Goal: Task Accomplishment & Management: Use online tool/utility

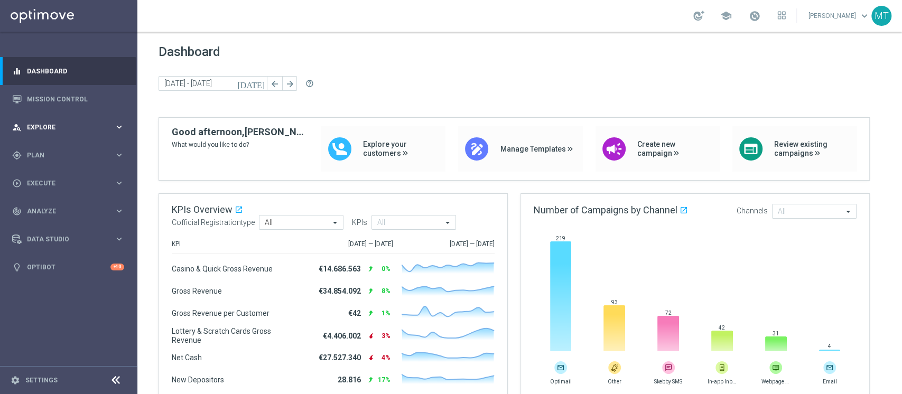
click at [71, 132] on div "person_search Explore keyboard_arrow_right" at bounding box center [68, 127] width 136 height 28
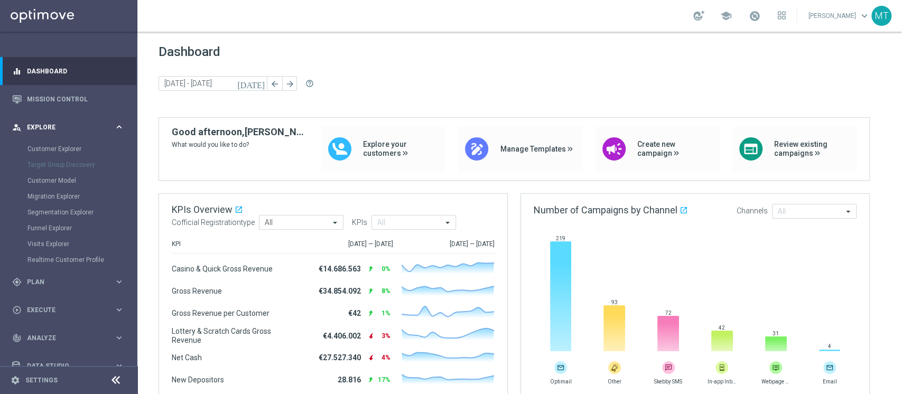
click at [66, 123] on div "person_search Explore" at bounding box center [63, 128] width 102 height 10
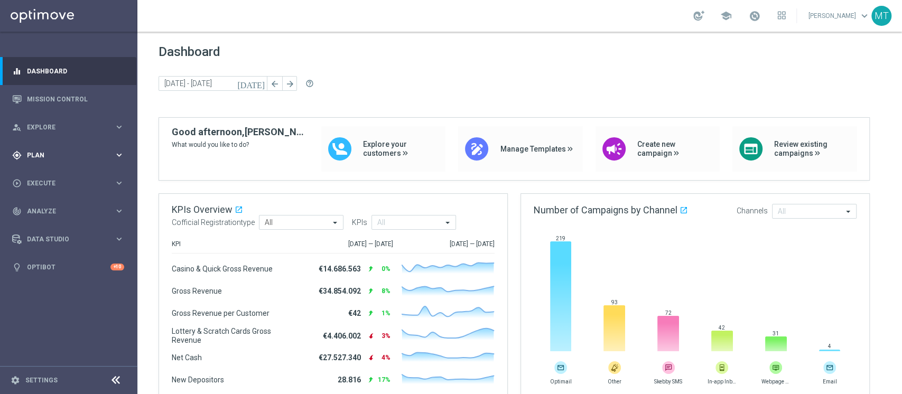
click at [71, 151] on div "gps_fixed Plan" at bounding box center [63, 156] width 102 height 10
click at [77, 178] on link "Target Groups" at bounding box center [68, 177] width 82 height 8
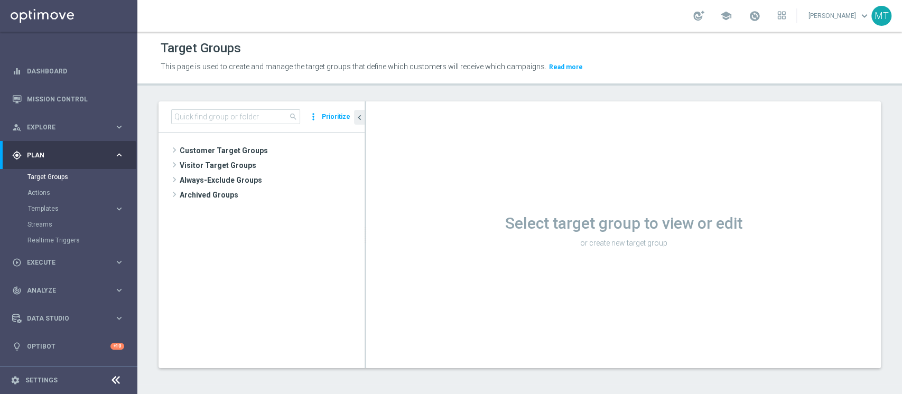
click at [901, 174] on div "Target Groups This page is used to create and manage the target groups that def…" at bounding box center [519, 213] width 765 height 362
click at [173, 116] on input at bounding box center [235, 116] width 129 height 15
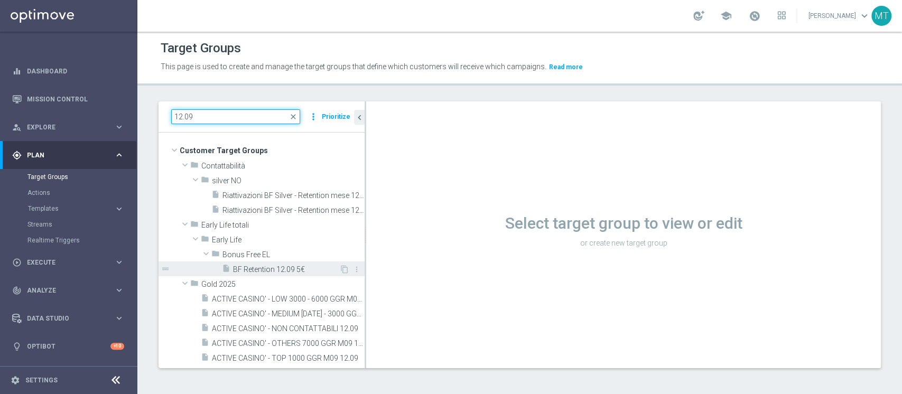
type input "12.09"
click at [286, 272] on span "BF Retention 12.09 5€" at bounding box center [286, 269] width 106 height 9
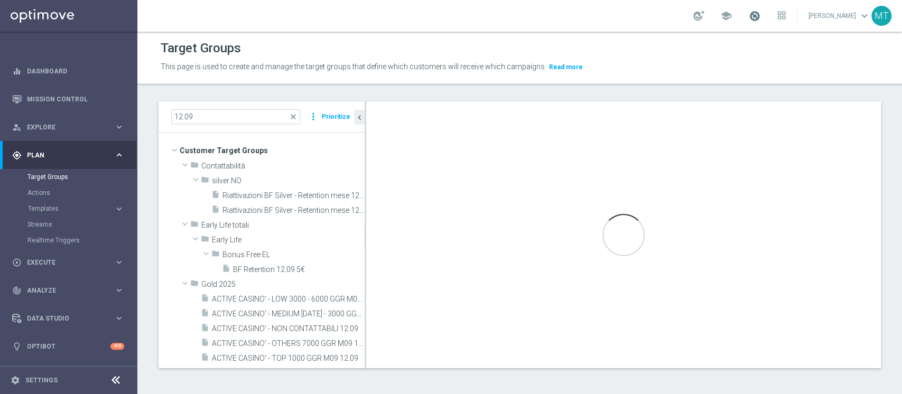
click at [760, 21] on span at bounding box center [755, 16] width 12 height 12
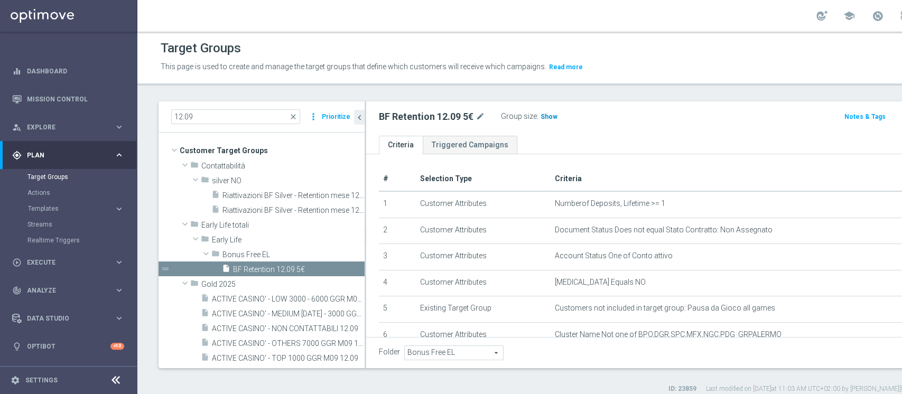
click at [543, 115] on span "Show" at bounding box center [549, 116] width 17 height 7
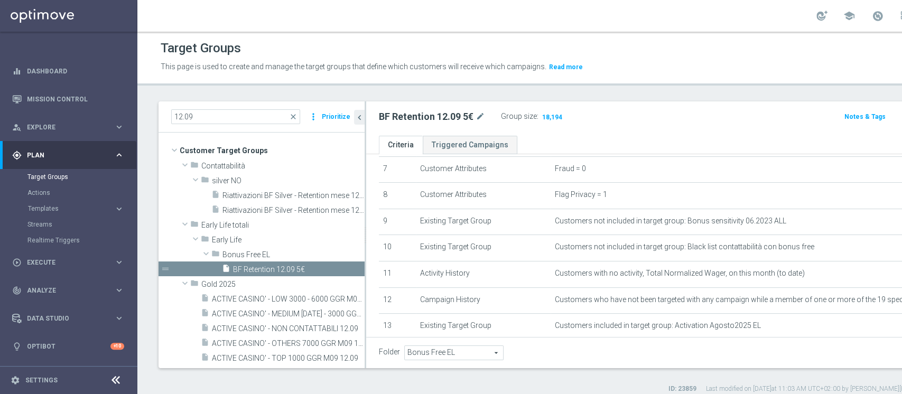
scroll to position [257, 0]
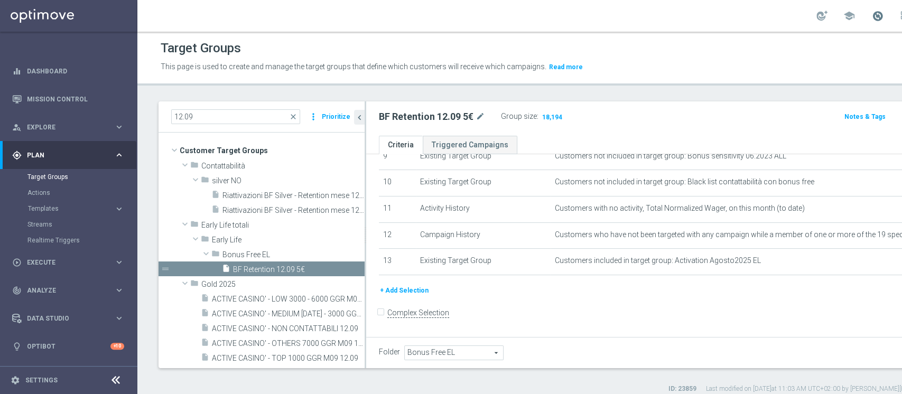
click at [872, 19] on span at bounding box center [878, 16] width 12 height 12
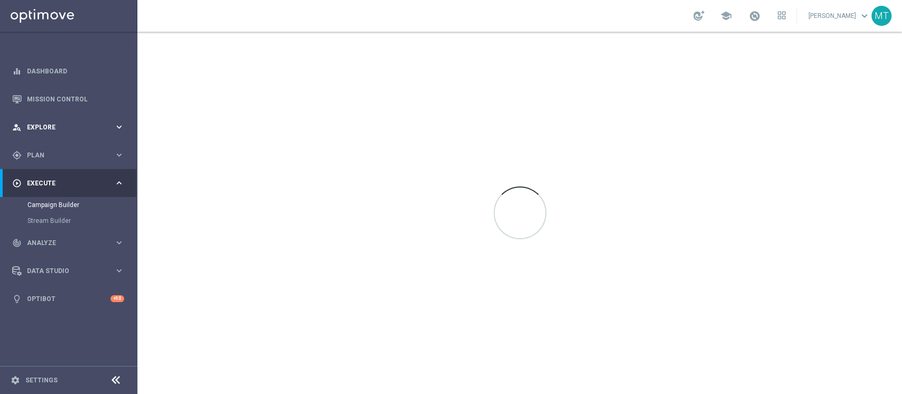
click at [47, 132] on div "person_search Explore" at bounding box center [63, 128] width 102 height 10
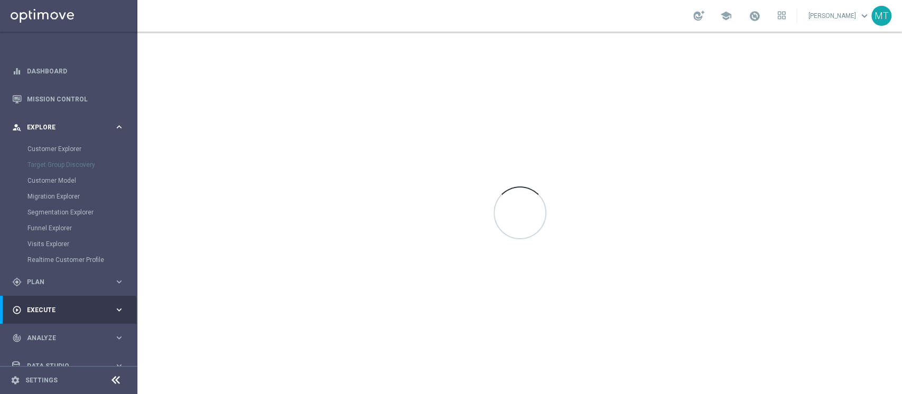
click at [47, 132] on div "person_search Explore" at bounding box center [63, 128] width 102 height 10
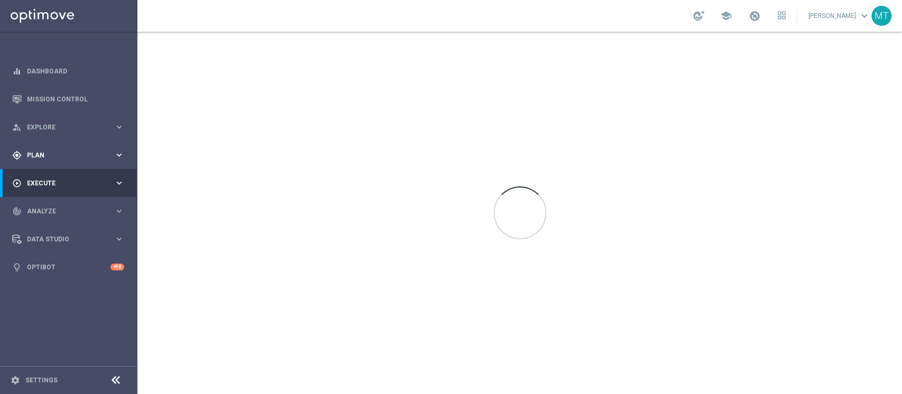
click at [40, 157] on span "Plan" at bounding box center [70, 155] width 87 height 6
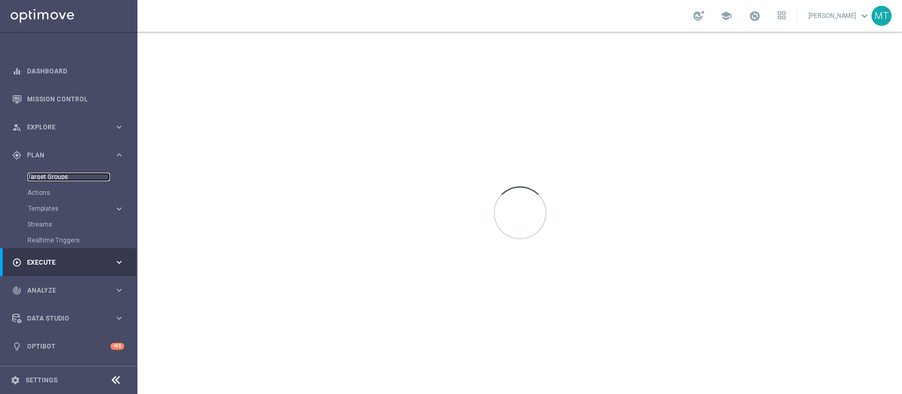
click at [43, 178] on link "Target Groups" at bounding box center [68, 177] width 82 height 8
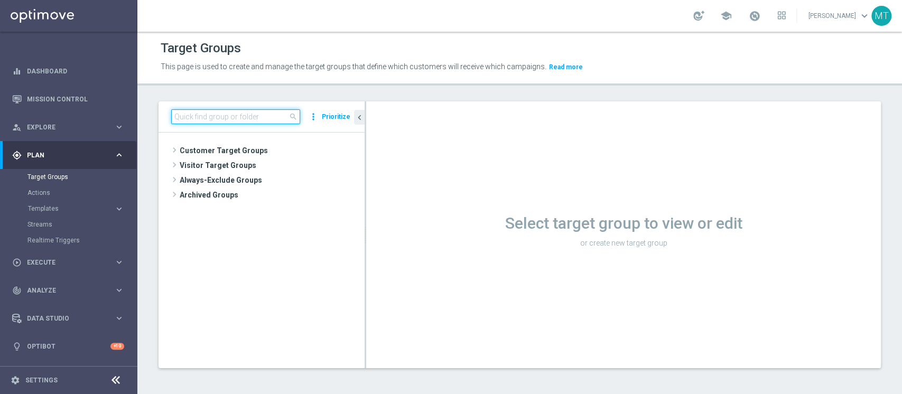
click at [194, 112] on input at bounding box center [235, 116] width 129 height 15
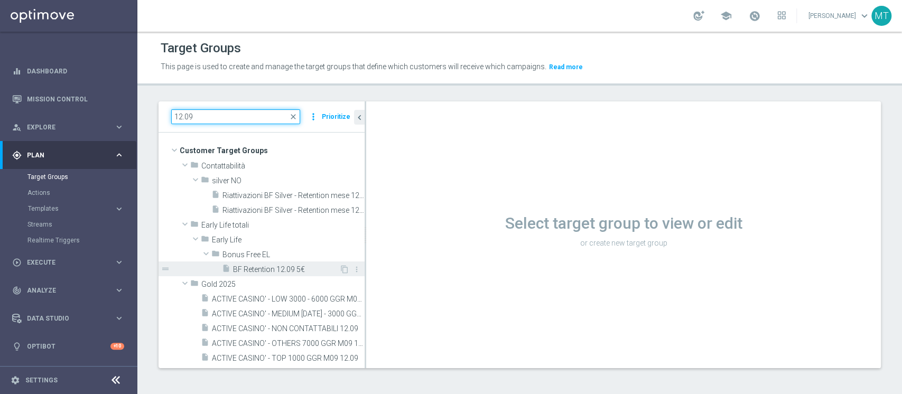
type input "12.09"
click at [249, 269] on span "BF Retention 12.09 5€" at bounding box center [286, 269] width 106 height 9
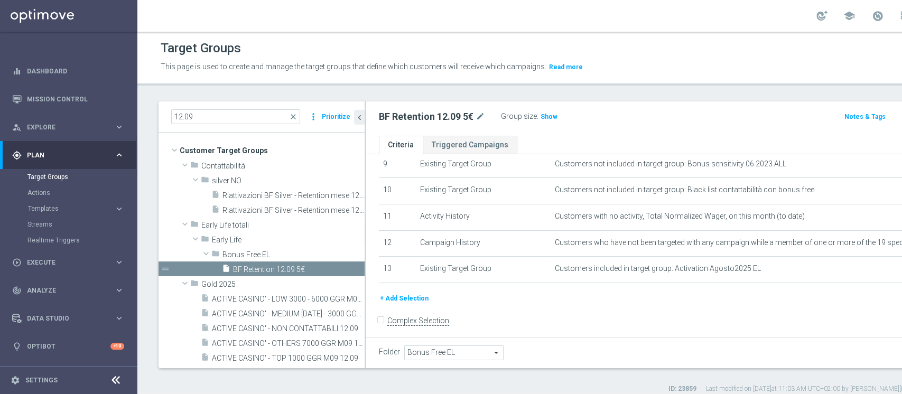
scroll to position [257, 0]
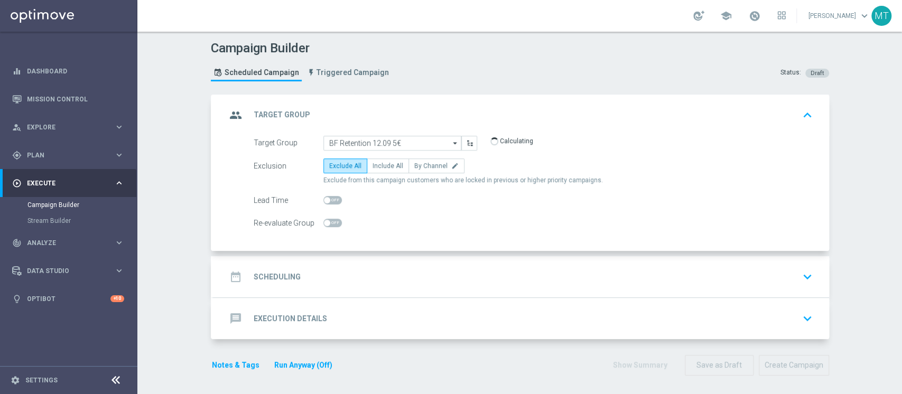
click at [491, 270] on div "date_range Scheduling keyboard_arrow_down" at bounding box center [521, 277] width 590 height 20
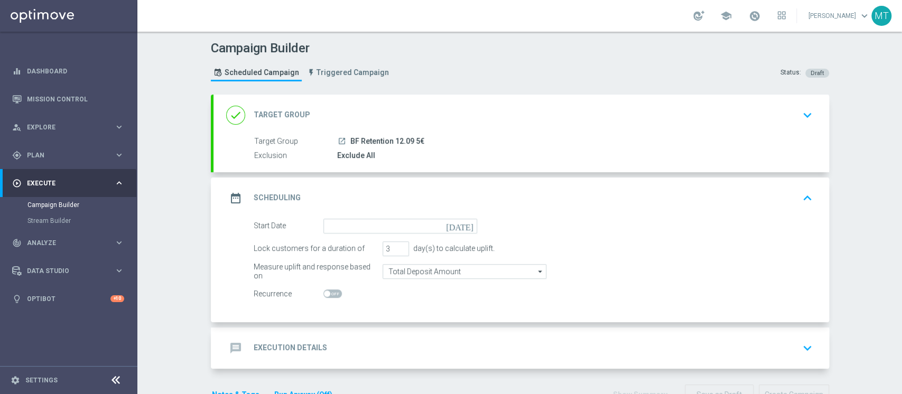
scroll to position [31, 0]
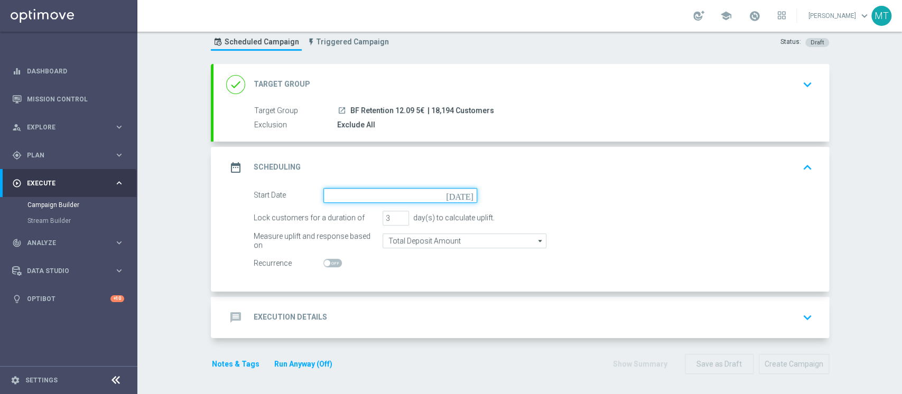
click at [342, 193] on input at bounding box center [400, 195] width 154 height 15
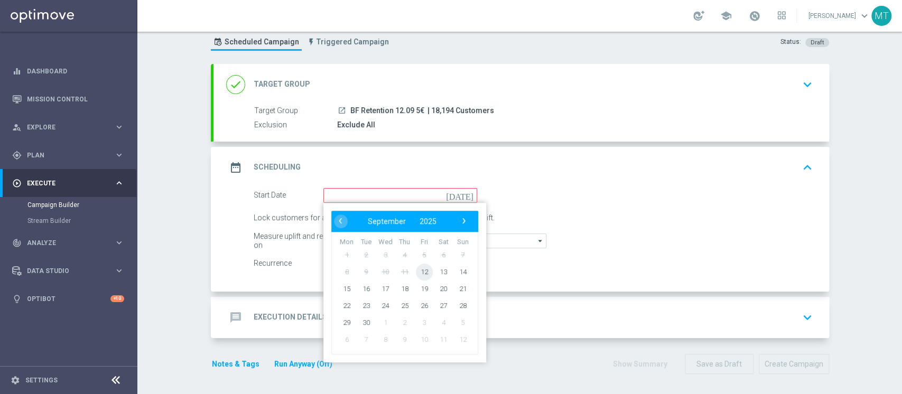
click at [420, 270] on span "12" at bounding box center [423, 271] width 17 height 17
type input "12 Sep 2025"
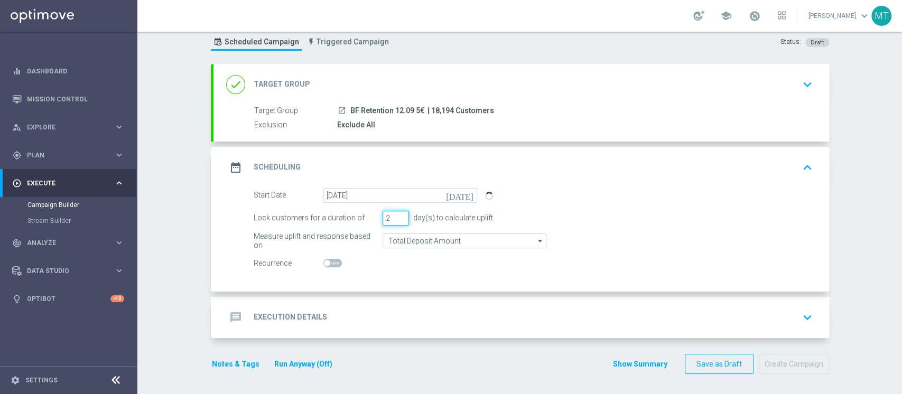
click at [397, 219] on input "2" at bounding box center [396, 218] width 26 height 15
click at [397, 219] on input "1" at bounding box center [396, 218] width 26 height 15
click at [397, 216] on input "2" at bounding box center [396, 218] width 26 height 15
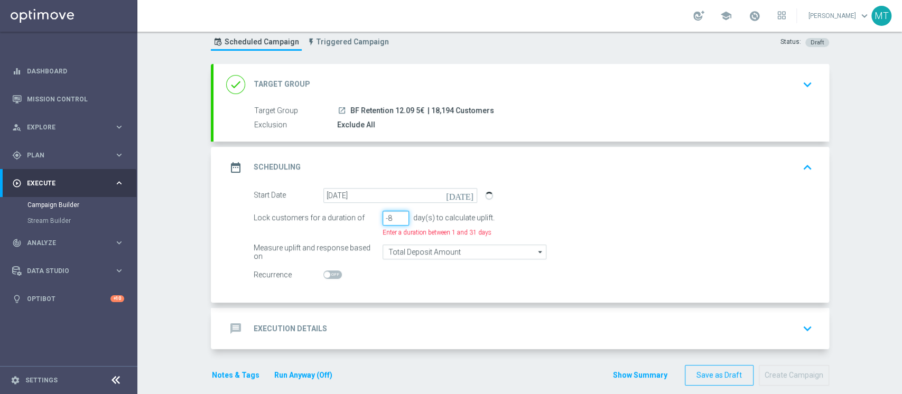
click at [397, 216] on input "-8" at bounding box center [396, 218] width 26 height 15
click at [397, 216] on input "-7" at bounding box center [396, 218] width 26 height 15
click at [397, 216] on input "-6" at bounding box center [396, 218] width 26 height 15
click at [397, 216] on input "-5" at bounding box center [396, 218] width 26 height 15
click at [397, 216] on input "-4" at bounding box center [396, 218] width 26 height 15
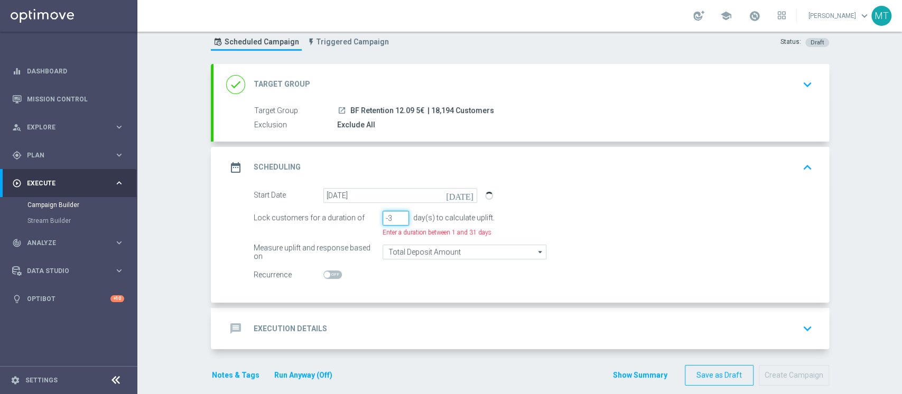
click at [397, 216] on input "-3" at bounding box center [396, 218] width 26 height 15
click at [397, 216] on input "-2" at bounding box center [396, 218] width 26 height 15
click at [397, 216] on input "-1" at bounding box center [396, 218] width 26 height 15
click at [397, 216] on input "0" at bounding box center [396, 218] width 26 height 15
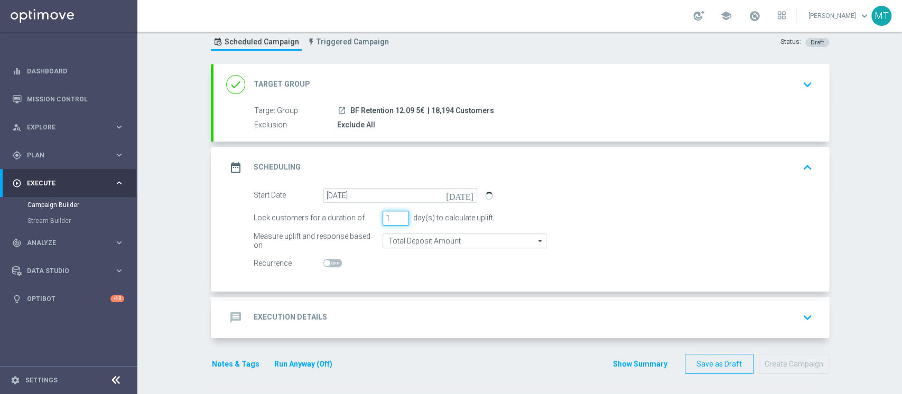
click at [397, 216] on input "1" at bounding box center [396, 218] width 26 height 15
click at [397, 216] on input "2" at bounding box center [396, 218] width 26 height 15
click at [345, 321] on div "message Execution Details keyboard_arrow_down" at bounding box center [521, 318] width 590 height 20
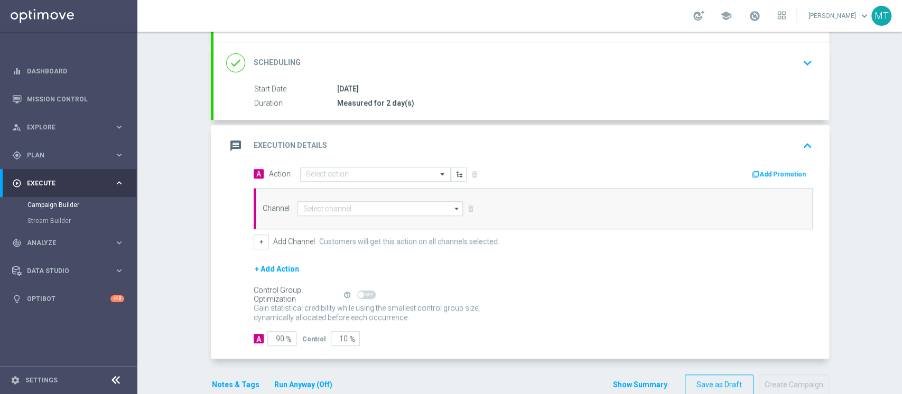
scroll to position [131, 0]
click at [393, 68] on div "done Scheduling keyboard_arrow_down" at bounding box center [521, 62] width 590 height 20
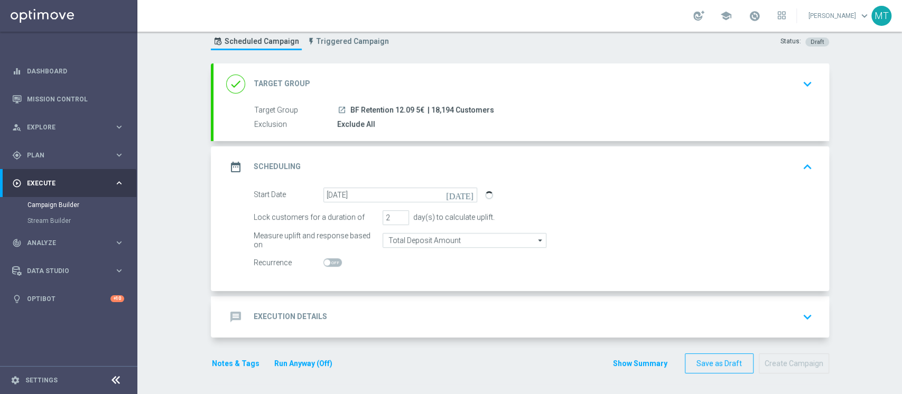
scroll to position [31, 0]
click at [397, 218] on input "1" at bounding box center [396, 218] width 26 height 15
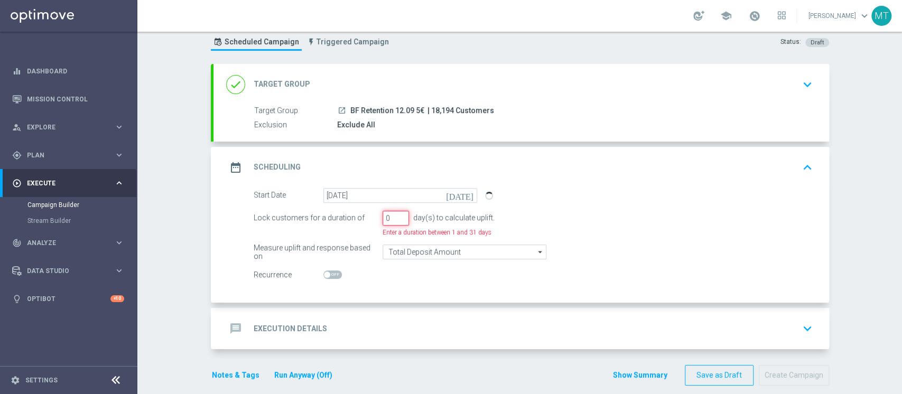
click at [397, 218] on input "0" at bounding box center [396, 218] width 26 height 15
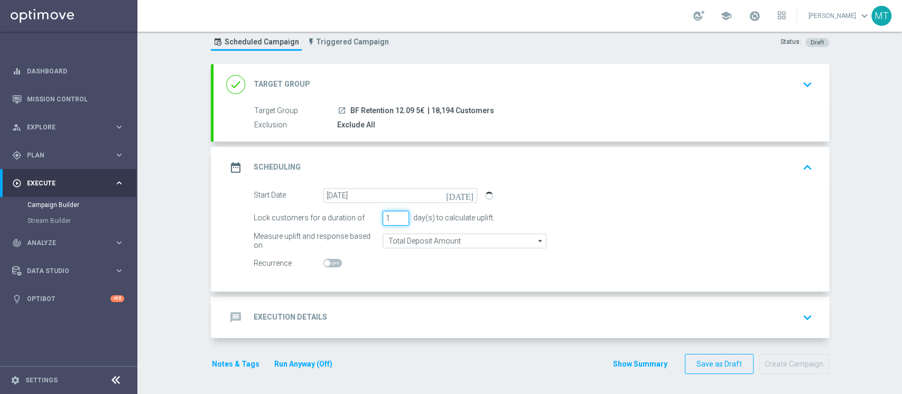
type input "1"
click at [396, 213] on input "1" at bounding box center [396, 218] width 26 height 15
click at [369, 308] on div "message Execution Details keyboard_arrow_down" at bounding box center [521, 318] width 590 height 20
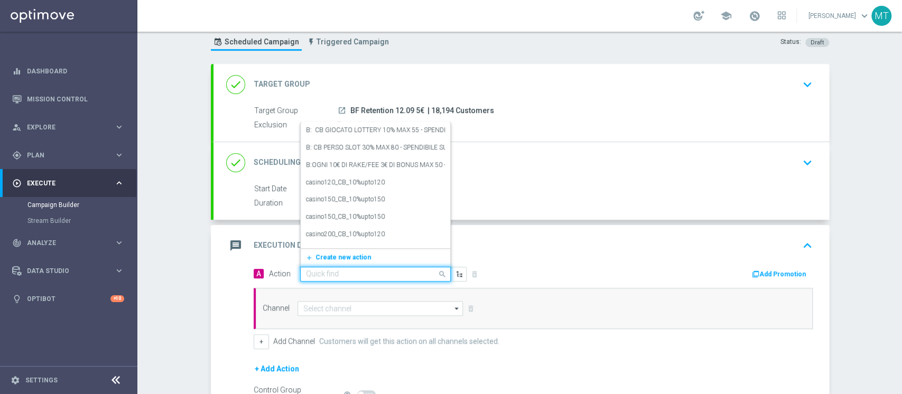
click at [364, 267] on div "Quick find" at bounding box center [375, 274] width 151 height 15
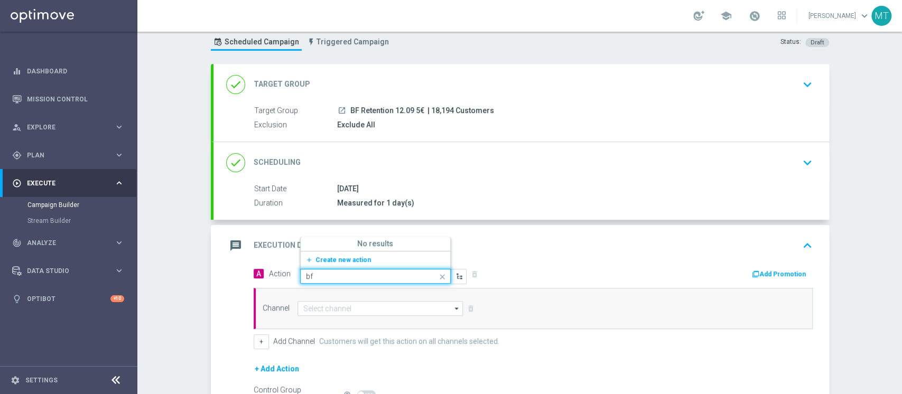
type input "bf e"
click at [362, 243] on div "BF Early Life edit" at bounding box center [375, 242] width 139 height 17
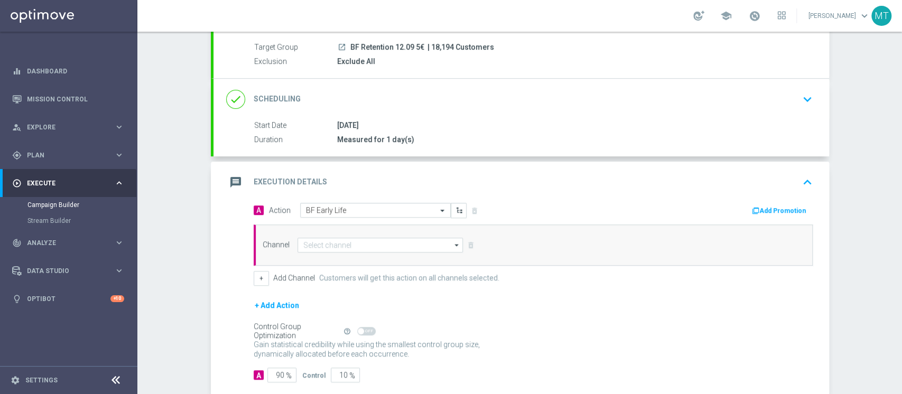
scroll to position [95, 0]
click at [414, 112] on div "done Scheduling keyboard_arrow_down" at bounding box center [521, 98] width 616 height 41
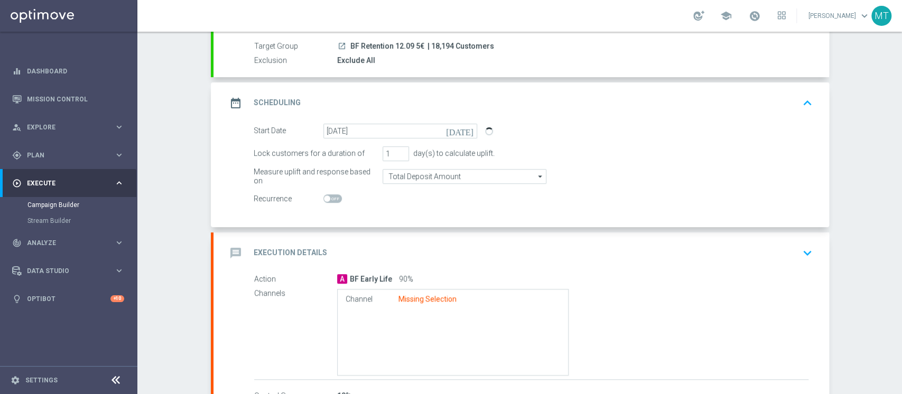
click at [422, 99] on div "date_range Scheduling keyboard_arrow_up" at bounding box center [521, 103] width 590 height 20
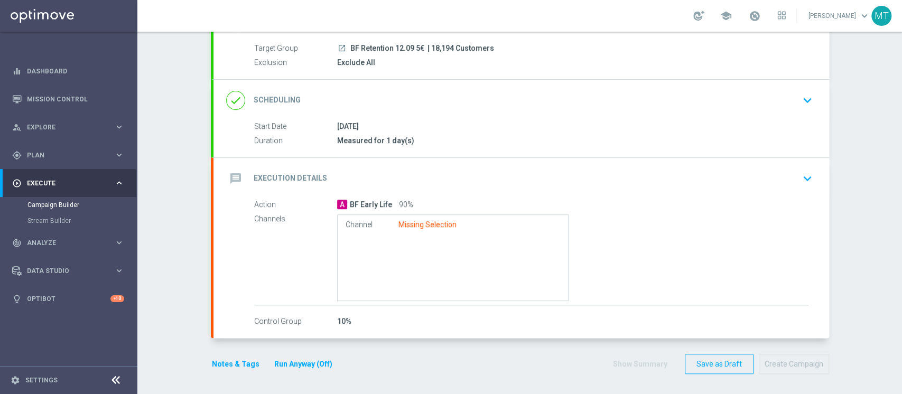
click at [434, 176] on div "message Execution Details keyboard_arrow_down" at bounding box center [521, 179] width 590 height 20
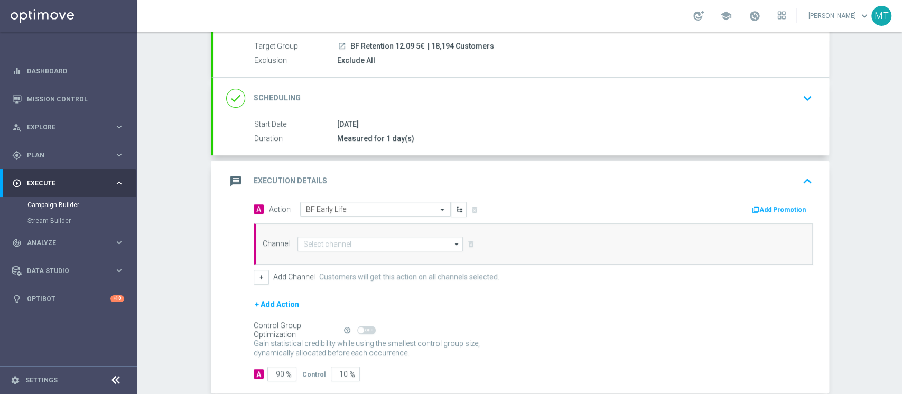
scroll to position [151, 0]
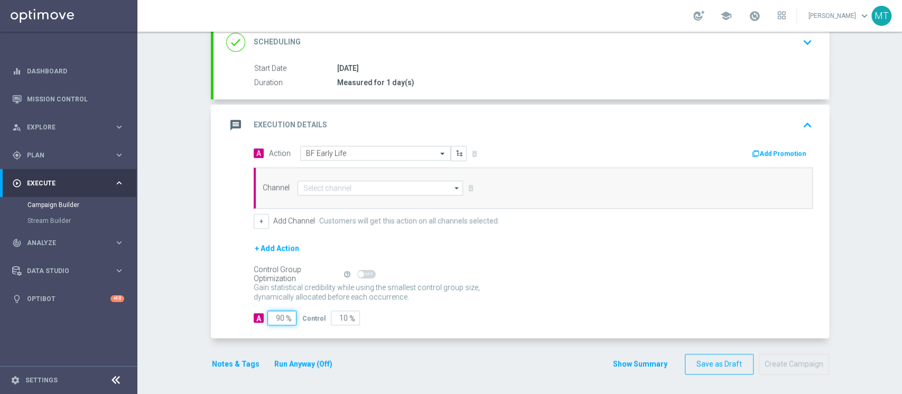
click at [274, 320] on input "90" at bounding box center [281, 318] width 29 height 15
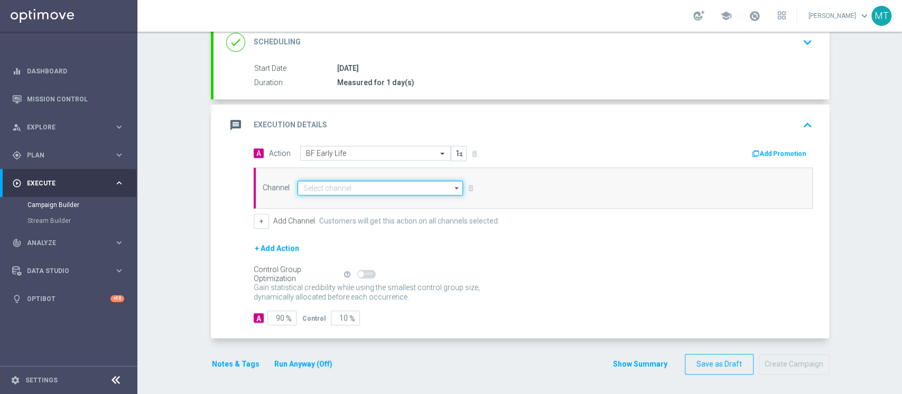
click at [321, 186] on input at bounding box center [380, 188] width 166 height 15
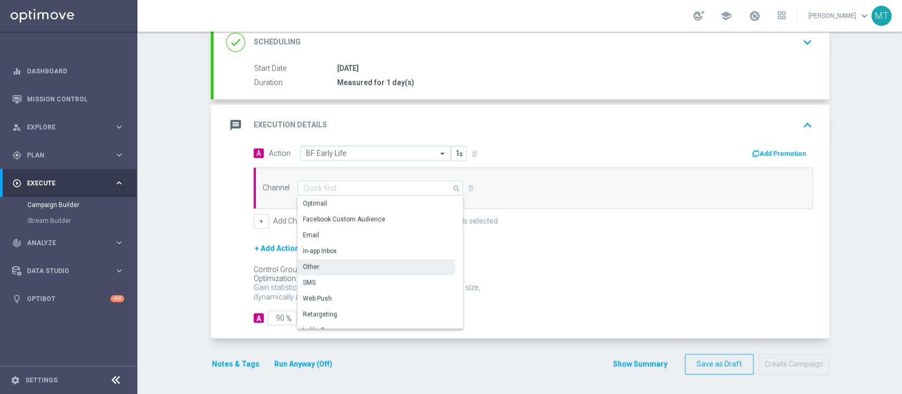
click at [314, 266] on div "Other" at bounding box center [375, 266] width 157 height 15
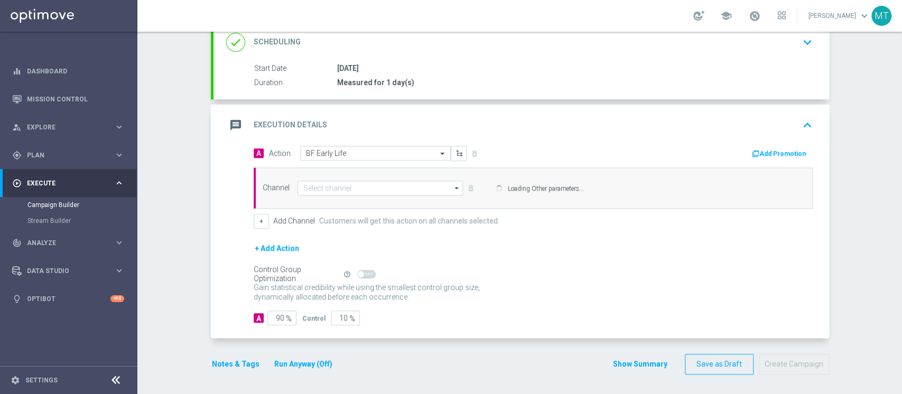
type input "Other"
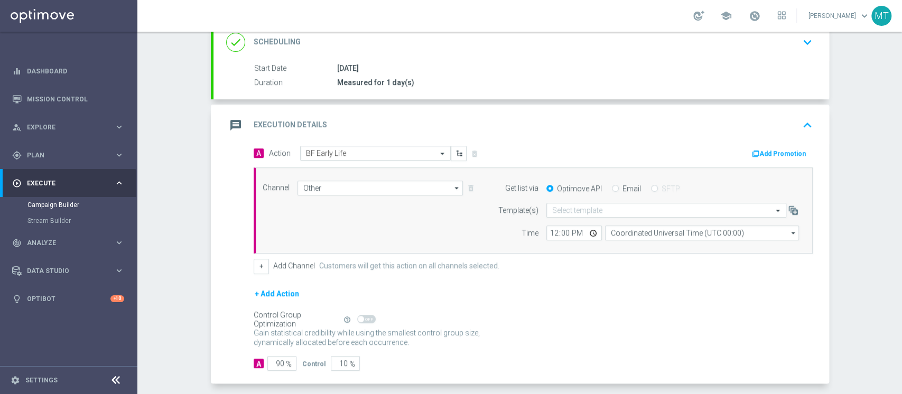
click at [622, 188] on label "Email" at bounding box center [631, 189] width 18 height 10
click at [619, 188] on input "Email" at bounding box center [615, 189] width 7 height 7
radio input "true"
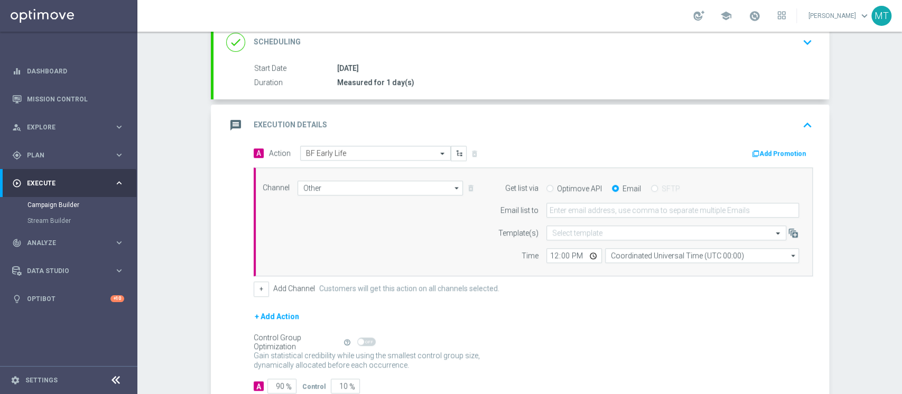
click at [768, 150] on button "Add Promotion" at bounding box center [780, 154] width 59 height 12
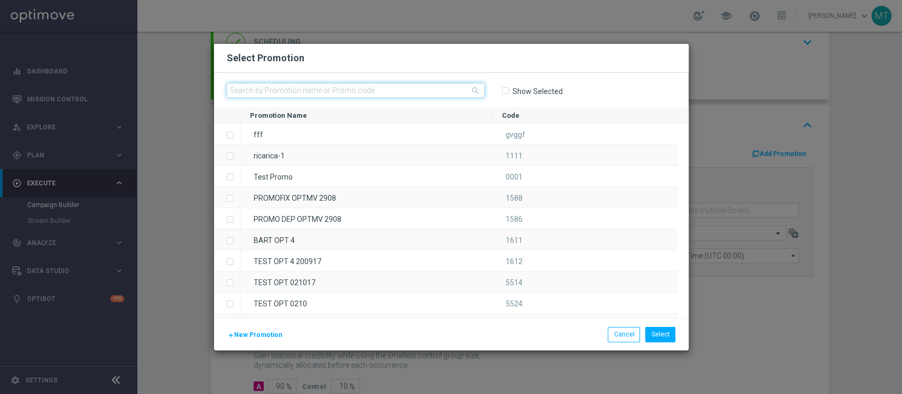
click at [392, 95] on input "text" at bounding box center [356, 90] width 258 height 15
paste input "234724"
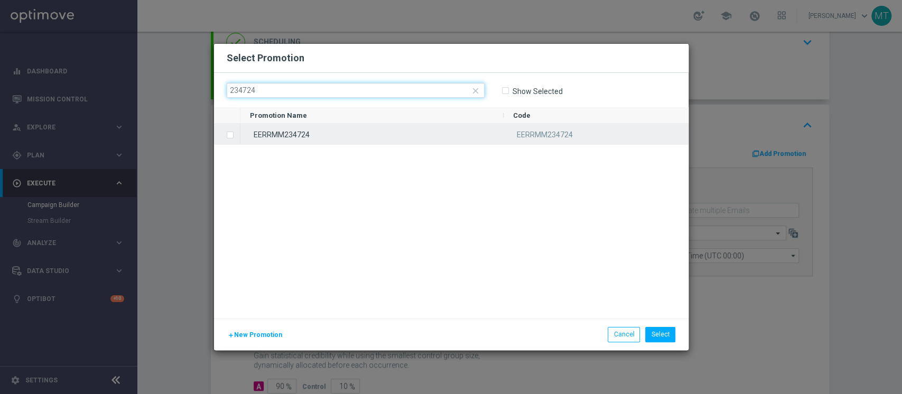
type input "234724"
click at [287, 136] on div "EERRMM234724" at bounding box center [371, 134] width 263 height 21
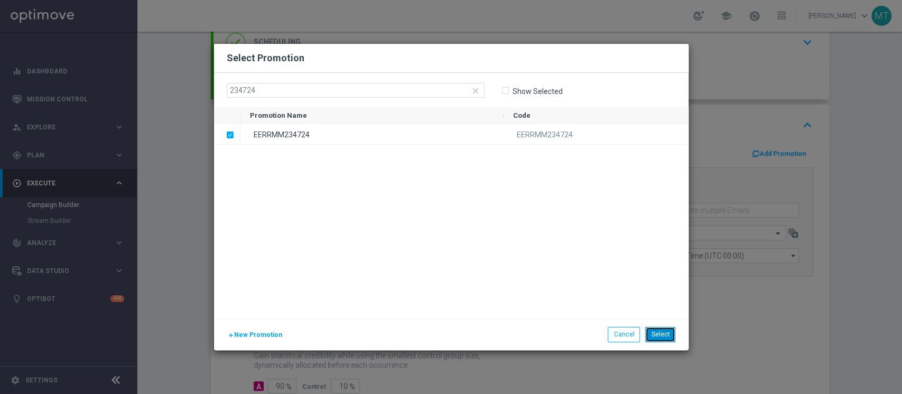
click at [659, 332] on button "Select" at bounding box center [660, 334] width 30 height 15
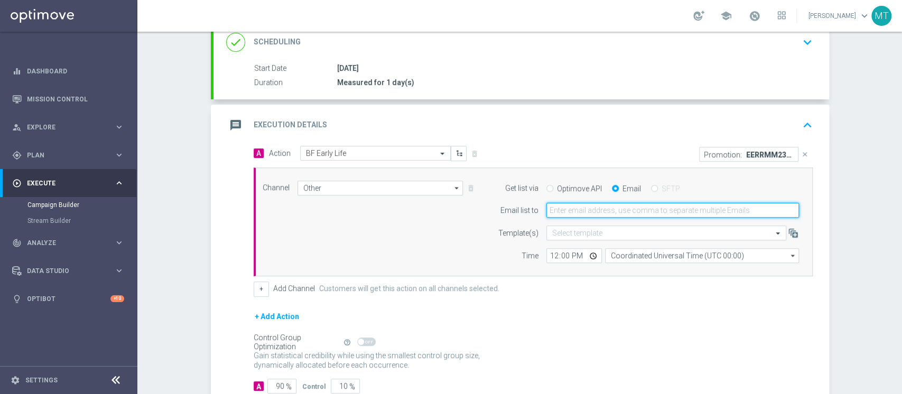
click at [570, 213] on input "email" at bounding box center [672, 210] width 253 height 15
type input "matteo.turri@sisal.it"
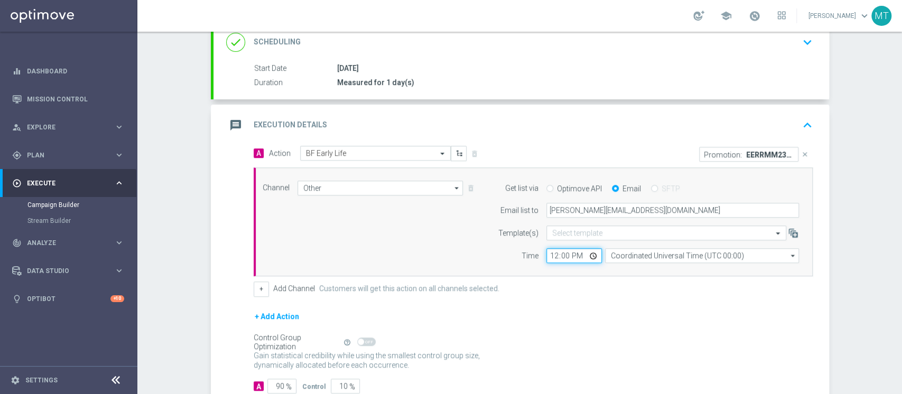
click at [549, 254] on input "12:00" at bounding box center [573, 255] width 55 height 15
type input "12:25"
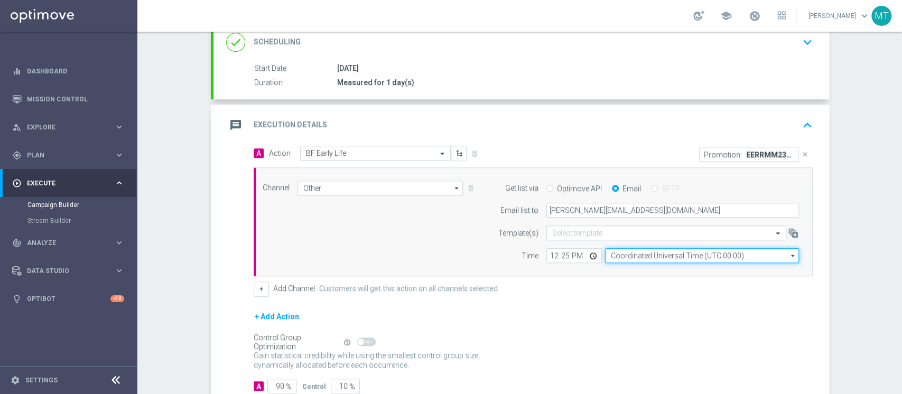
click at [621, 253] on input "Coordinated Universal Time (UTC 00:00)" at bounding box center [702, 255] width 194 height 15
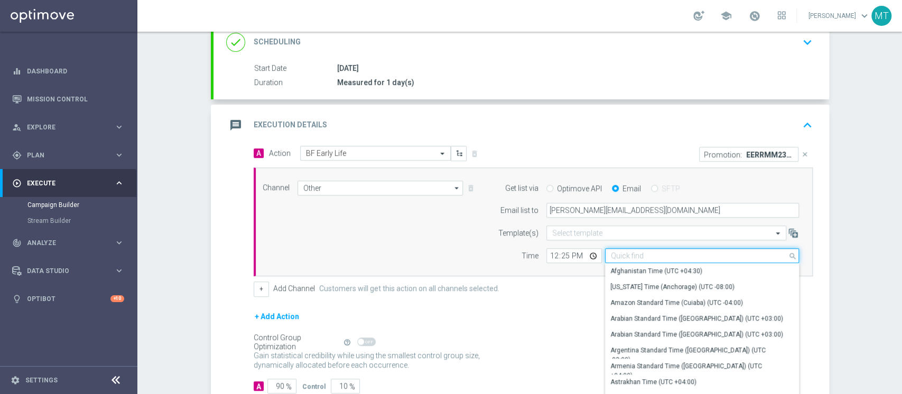
click at [621, 253] on input at bounding box center [702, 255] width 194 height 15
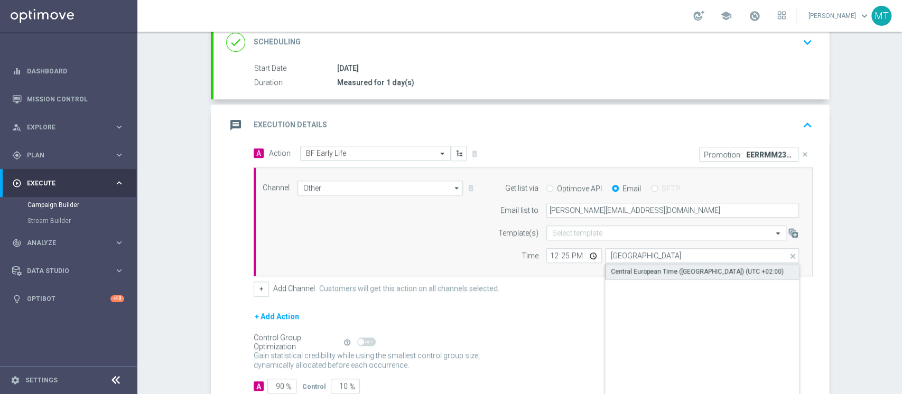
click at [641, 267] on div "Central European Time (Berlin) (UTC +02:00)" at bounding box center [697, 272] width 173 height 10
type input "Central European Time (Berlin) (UTC +02:00)"
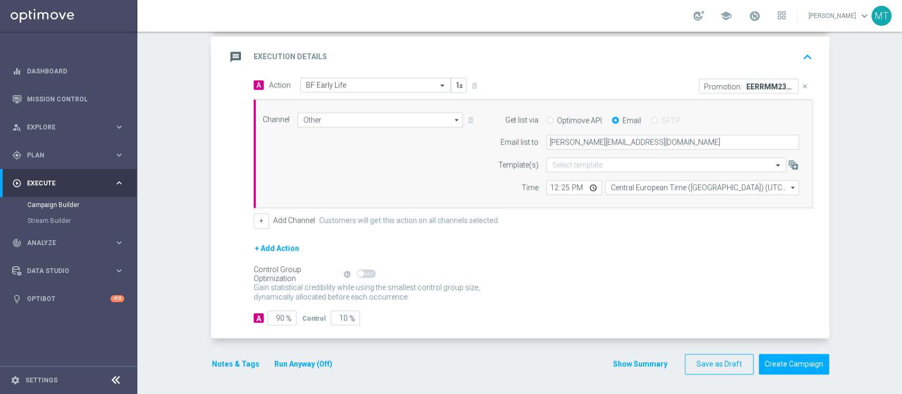
scroll to position [219, 0]
click at [271, 246] on button "+ Add Action" at bounding box center [277, 248] width 46 height 13
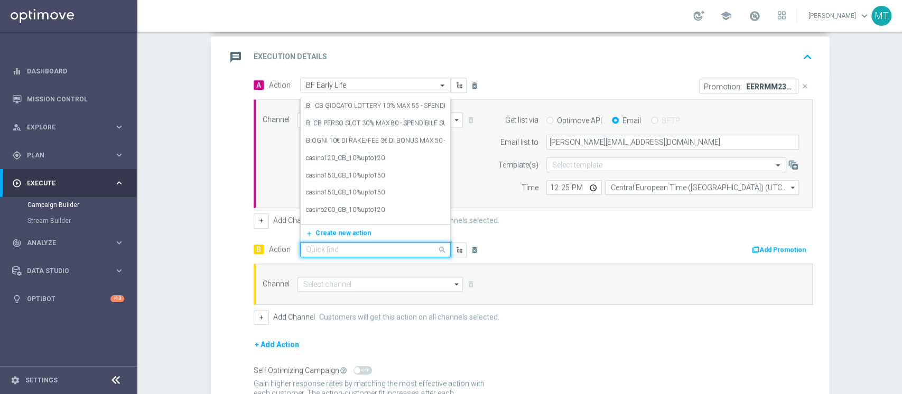
click at [306, 247] on input "text" at bounding box center [365, 250] width 118 height 9
type input "bf e"
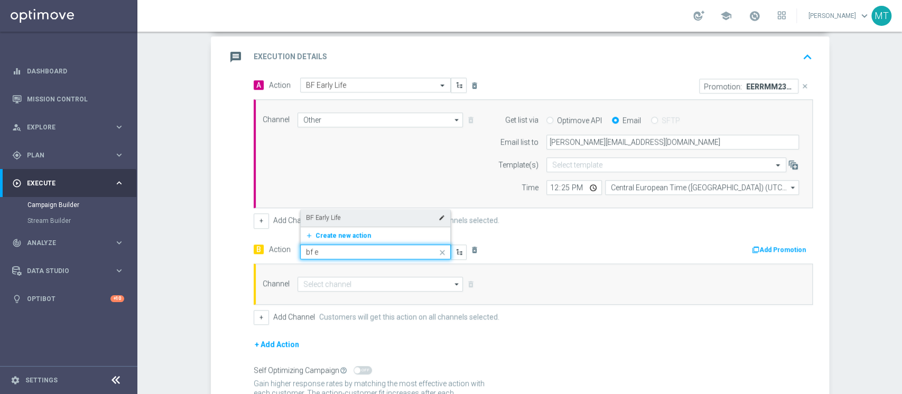
click at [334, 213] on div "BF Early Life edit" at bounding box center [375, 217] width 139 height 17
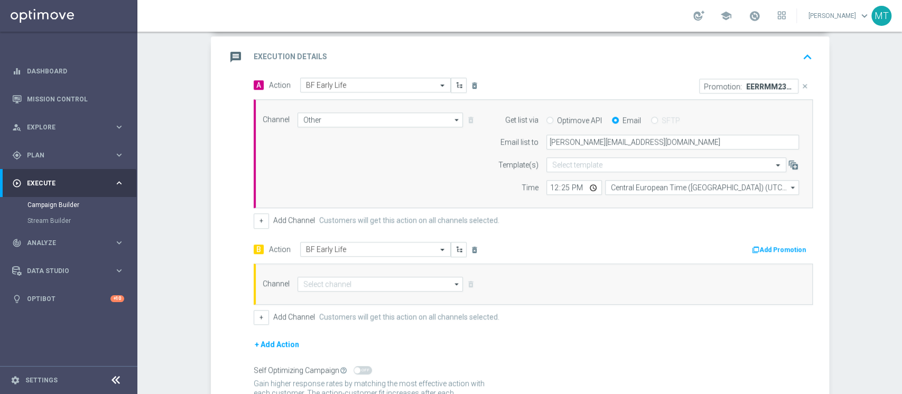
click at [510, 251] on div "B Action Select action BF Early Life delete_forever" at bounding box center [389, 249] width 287 height 15
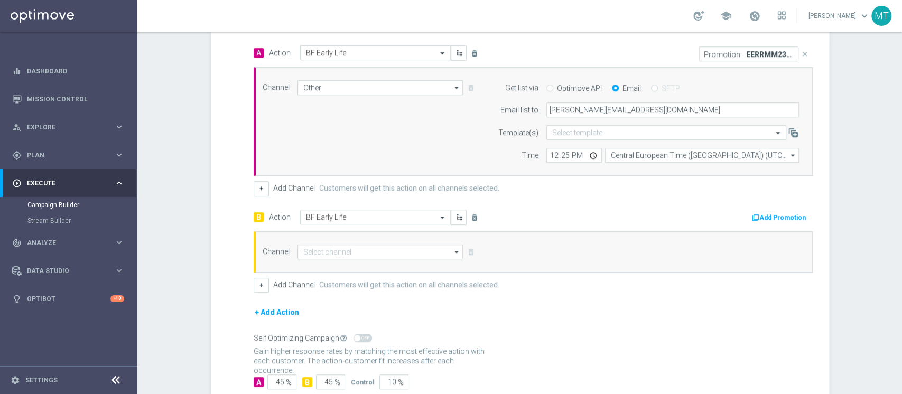
scroll to position [262, 0]
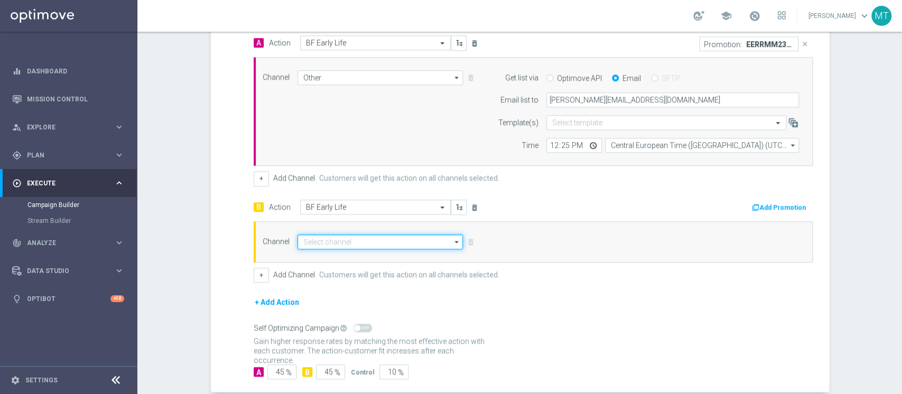
click at [342, 246] on input at bounding box center [380, 242] width 166 height 15
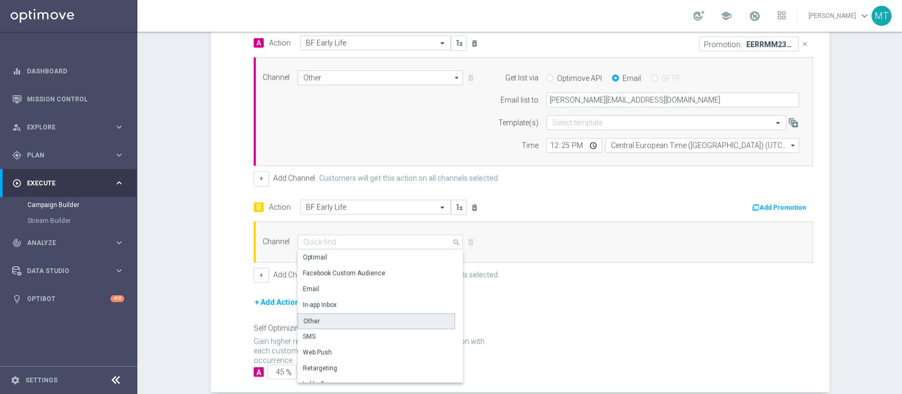
click at [303, 320] on div "Other" at bounding box center [311, 321] width 16 height 10
type input "Other"
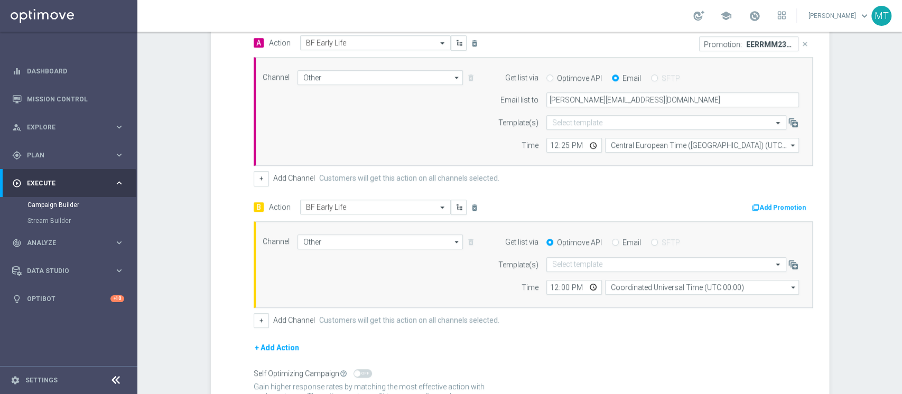
click at [622, 240] on label "Email" at bounding box center [631, 243] width 18 height 10
click at [616, 240] on input "Email" at bounding box center [615, 243] width 7 height 7
radio input "true"
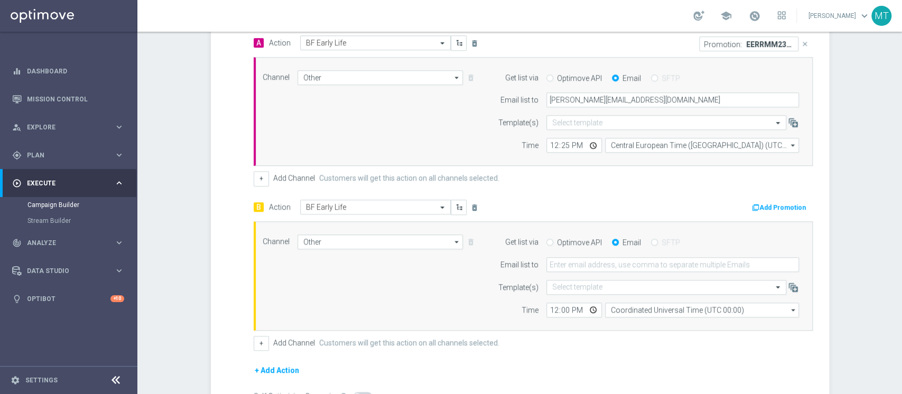
click at [591, 273] on form "Get list via Optimove API Email SFTP Email list to Template(s) Select template …" at bounding box center [645, 276] width 306 height 83
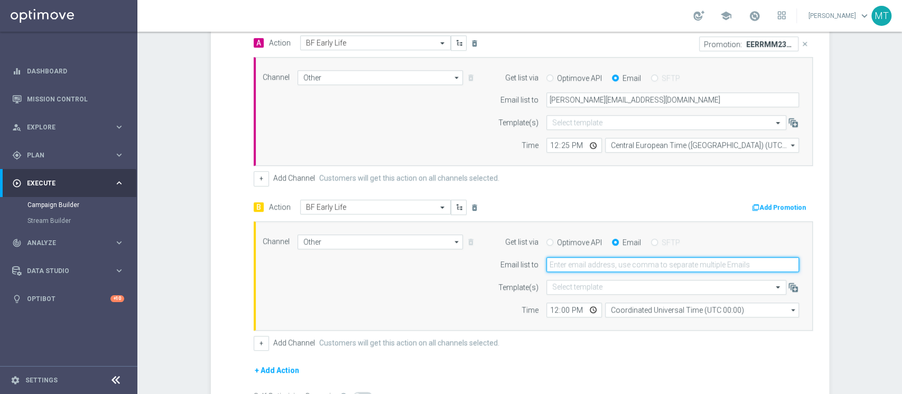
click at [590, 271] on input "email" at bounding box center [672, 264] width 253 height 15
type input "matteo.turri@sisal.it"
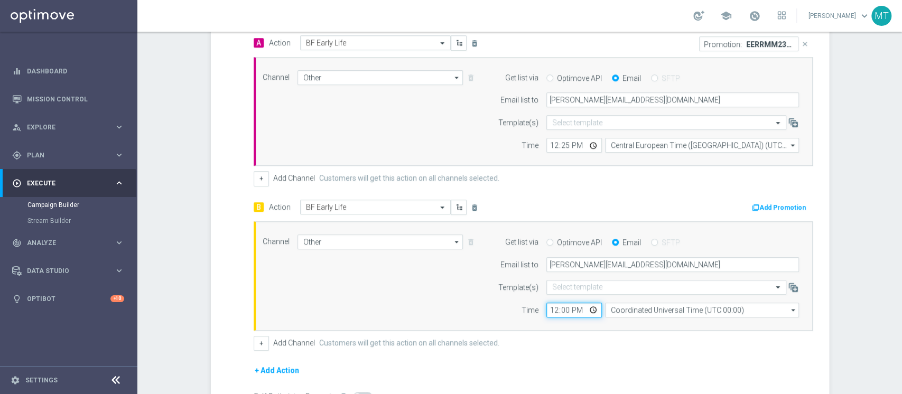
click at [549, 303] on input "12:00" at bounding box center [573, 310] width 55 height 15
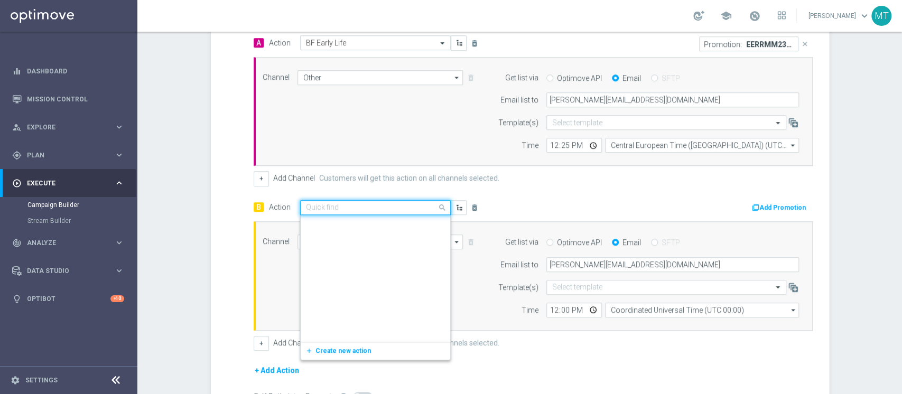
click at [356, 205] on input "text" at bounding box center [365, 207] width 118 height 9
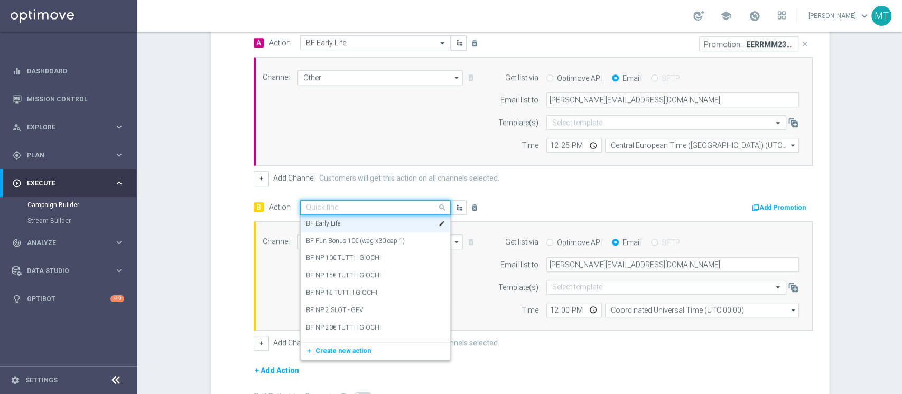
click at [356, 205] on input "text" at bounding box center [365, 207] width 118 height 9
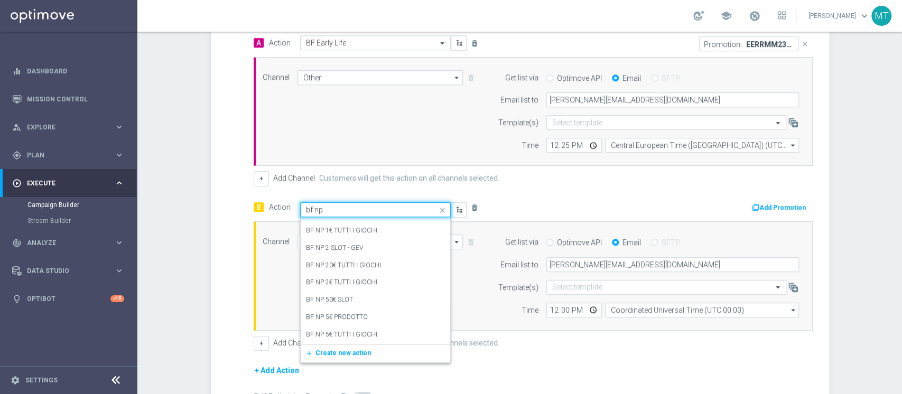
scroll to position [30, 0]
type input "bf np 5"
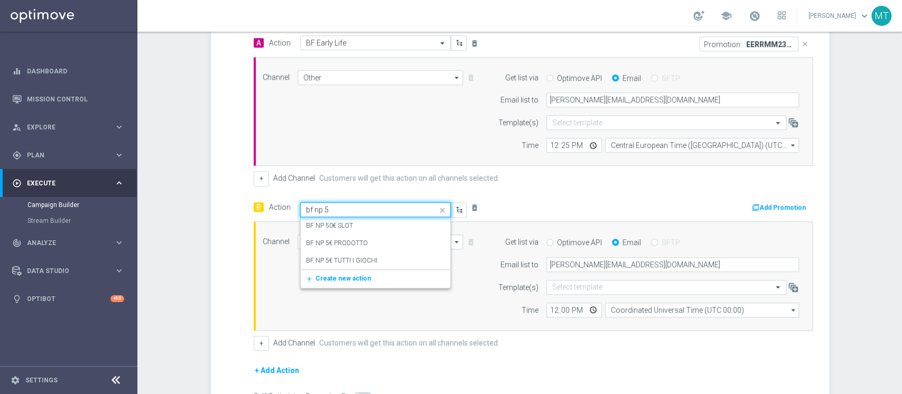
scroll to position [0, 0]
click at [331, 252] on div "BF NP 5€ TUTTI I GIOCHI edit" at bounding box center [375, 260] width 139 height 17
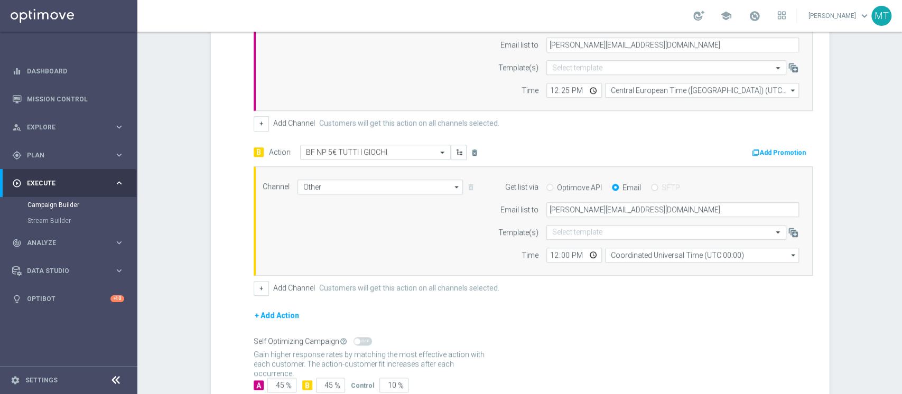
scroll to position [336, 0]
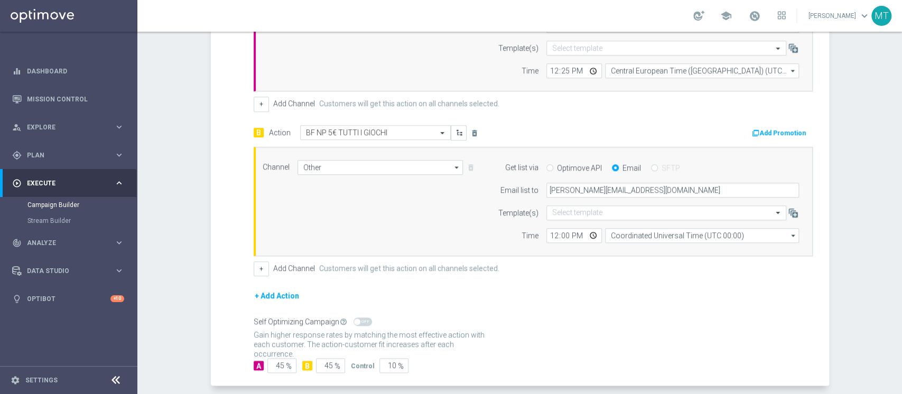
drag, startPoint x: 597, startPoint y: 229, endPoint x: 616, endPoint y: 232, distance: 18.8
click at [616, 232] on div "12:00 Coordinated Universal Time (UTC 00:00) Coordinated Universal Time (UTC 00…" at bounding box center [672, 235] width 253 height 15
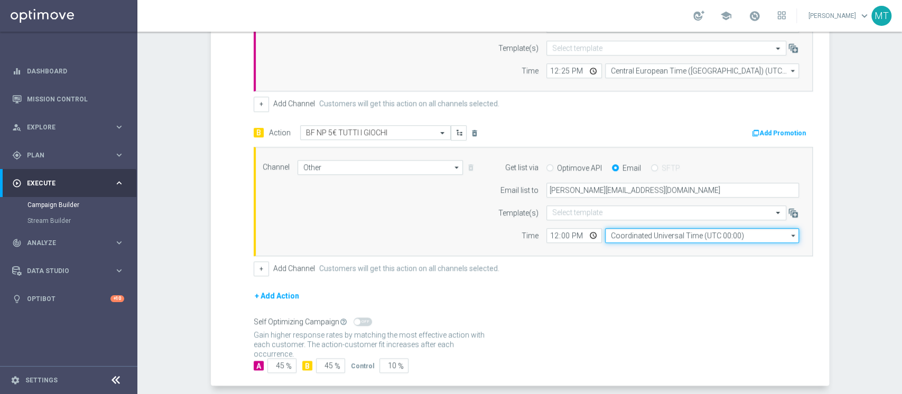
click at [616, 232] on input "Coordinated Universal Time (UTC 00:00)" at bounding box center [702, 235] width 194 height 15
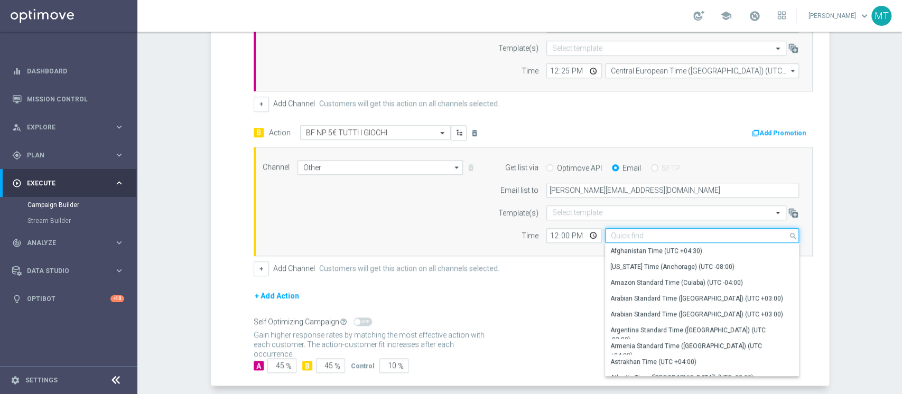
click at [616, 232] on input at bounding box center [702, 235] width 194 height 15
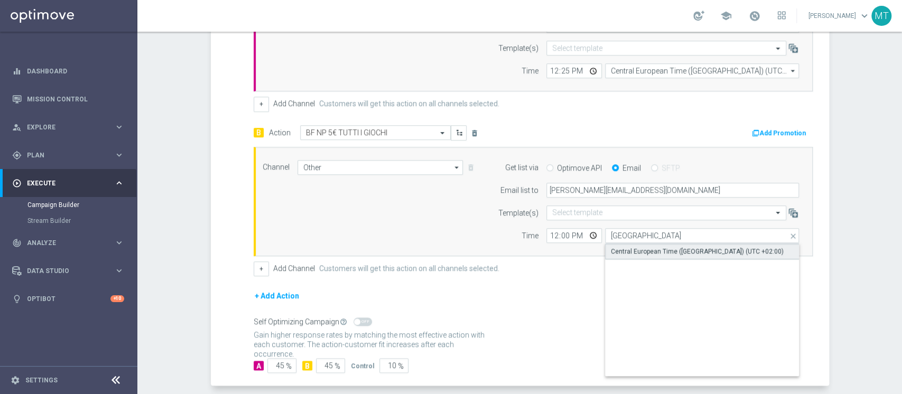
click at [626, 247] on div "Central European Time (Berlin) (UTC +02:00)" at bounding box center [697, 252] width 173 height 10
type input "Central European Time (Berlin) (UTC +02:00)"
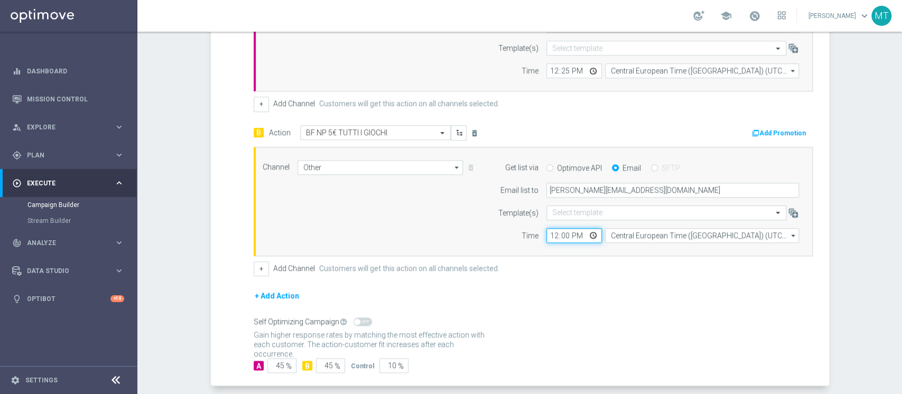
click at [564, 240] on input "12:00" at bounding box center [573, 235] width 55 height 15
click at [558, 236] on input "12:00" at bounding box center [573, 235] width 55 height 15
type input "12:25"
click at [789, 128] on button "Add Promotion" at bounding box center [780, 133] width 59 height 12
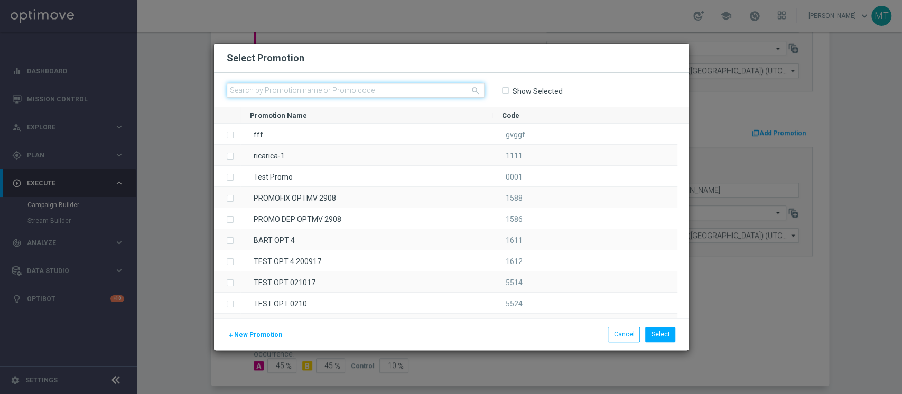
click at [411, 88] on input "text" at bounding box center [356, 90] width 258 height 15
paste input "234726"
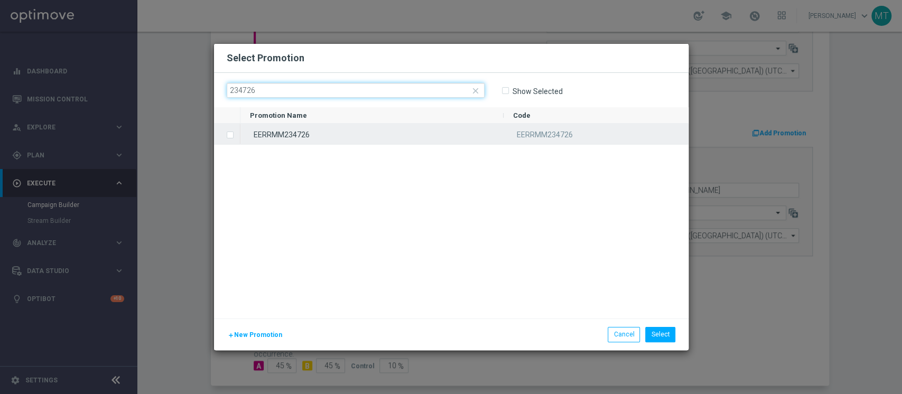
type input "234726"
click at [262, 130] on div "EERRMM234726" at bounding box center [371, 134] width 263 height 21
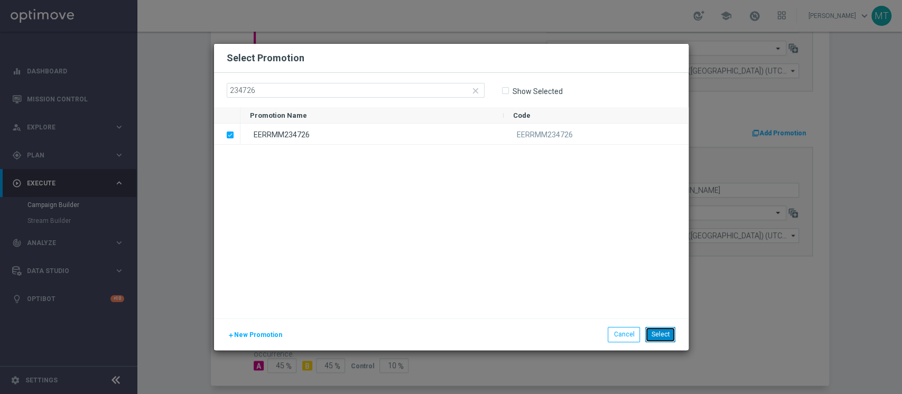
click at [654, 334] on button "Select" at bounding box center [660, 334] width 30 height 15
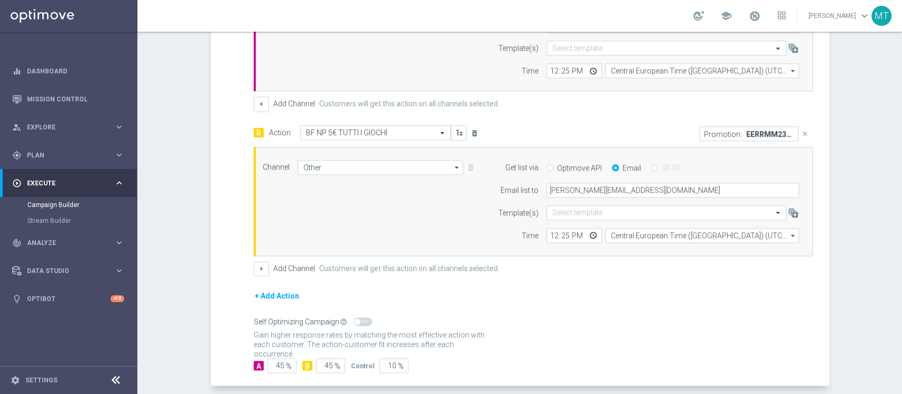
scroll to position [384, 0]
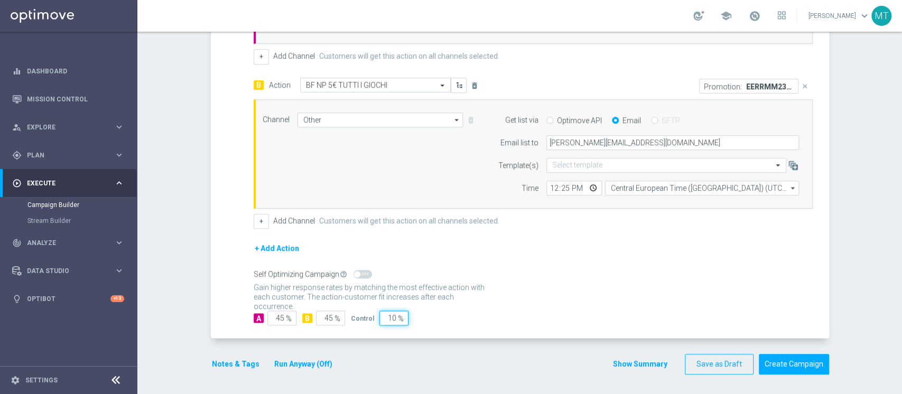
click at [387, 321] on input "10" at bounding box center [393, 318] width 29 height 15
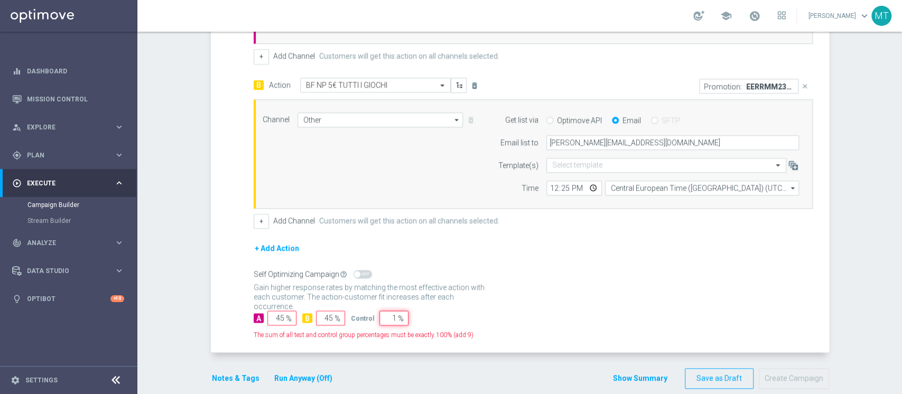
type input "0"
click at [272, 314] on input "45" at bounding box center [281, 318] width 29 height 15
type input "50"
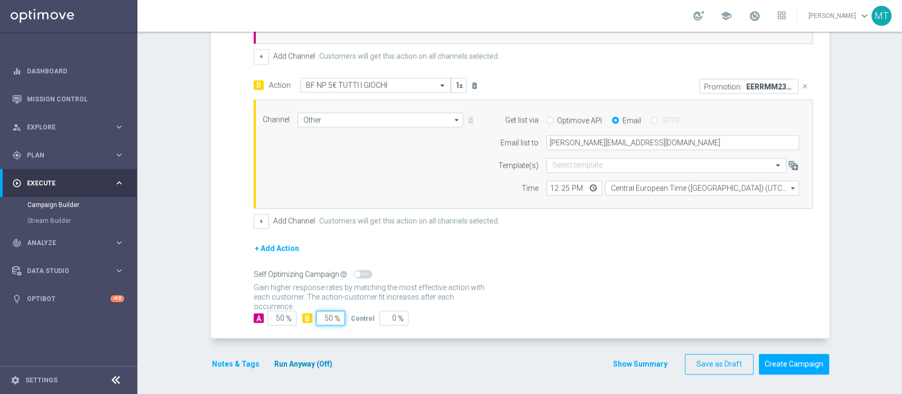
type input "50"
click at [275, 361] on button "Run Anyway (Off)" at bounding box center [303, 364] width 60 height 13
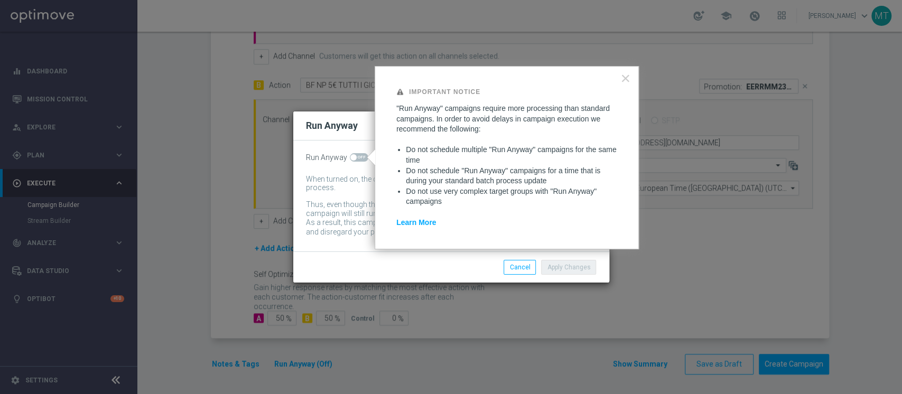
click at [355, 159] on span at bounding box center [359, 157] width 18 height 8
click at [355, 159] on input "checkbox" at bounding box center [359, 157] width 18 height 8
checkbox input "true"
click at [575, 268] on button "Apply Changes" at bounding box center [568, 267] width 55 height 15
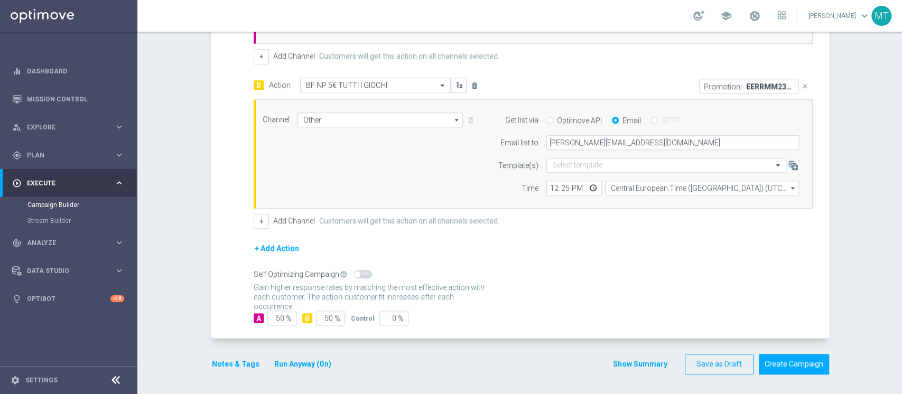
click at [216, 359] on button "Notes & Tags" at bounding box center [236, 364] width 50 height 13
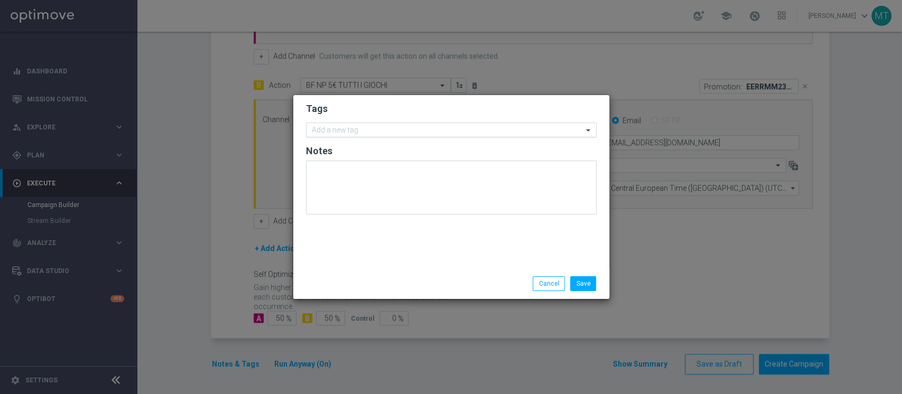
click at [394, 133] on input "text" at bounding box center [447, 130] width 271 height 9
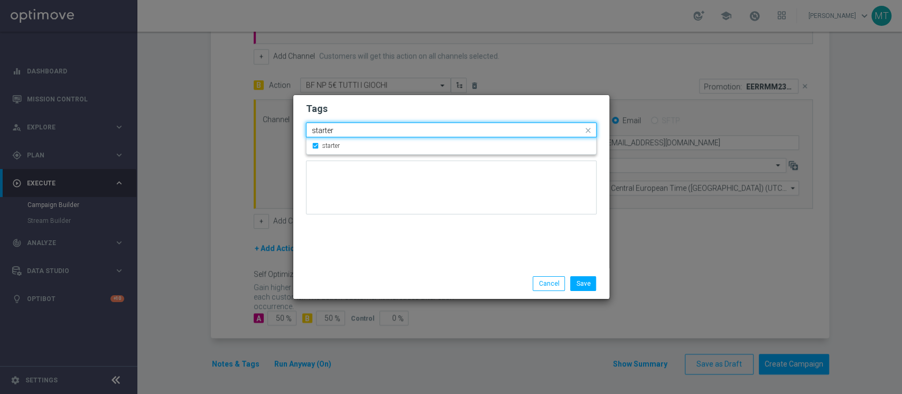
click at [390, 133] on input "starter" at bounding box center [447, 130] width 271 height 9
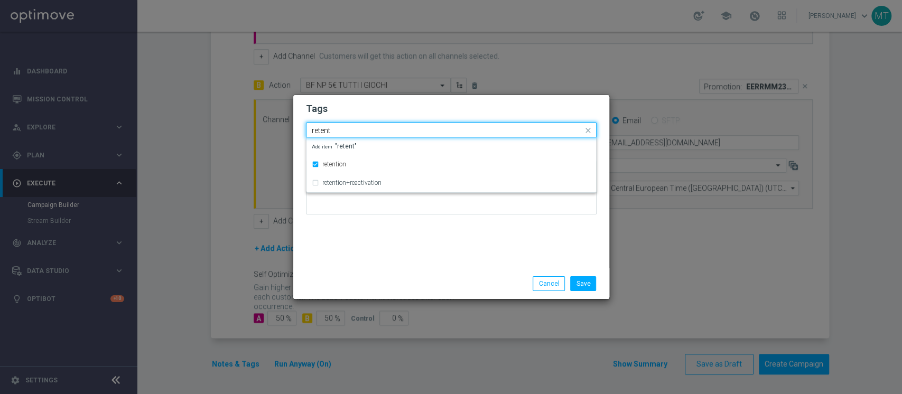
click at [390, 133] on input "retent" at bounding box center [447, 130] width 271 height 9
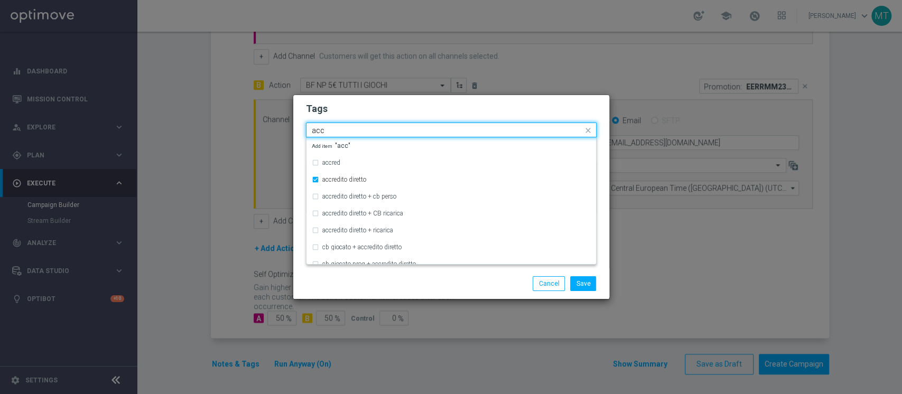
click at [385, 124] on div "Quick find × starter × retention × accredito diretto acc" at bounding box center [444, 130] width 276 height 13
click at [376, 124] on div "Quick find × starter × retention × accredito diretto acc" at bounding box center [444, 130] width 276 height 13
type input "a"
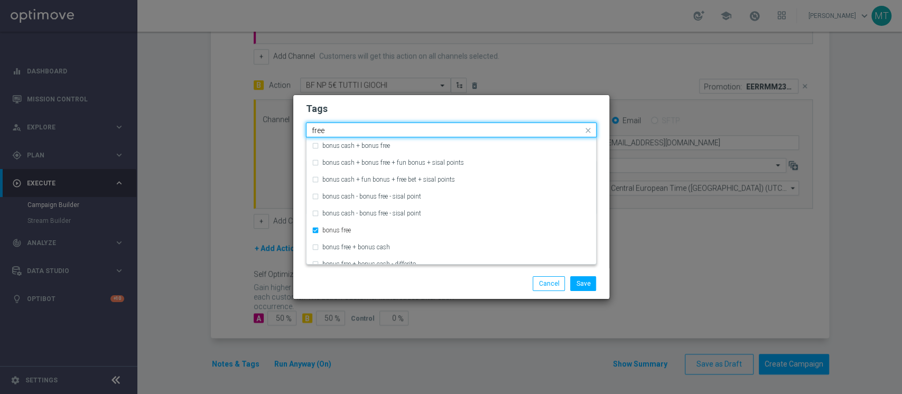
click at [374, 125] on div "Quick find × starter × retention × accredito diretto × bonus free free" at bounding box center [444, 130] width 276 height 13
type input "f"
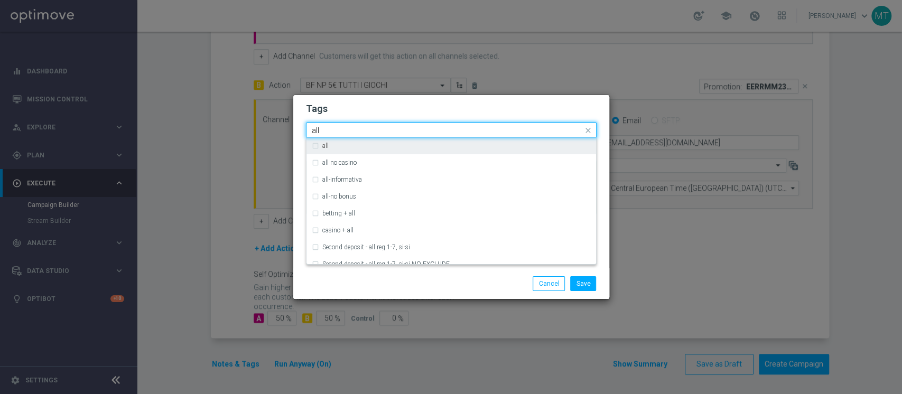
type input "all"
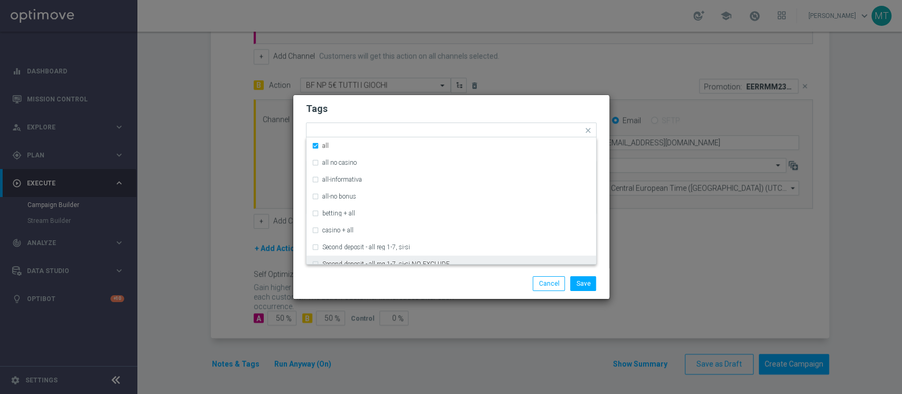
click at [490, 291] on div "Save Cancel" at bounding box center [451, 283] width 316 height 31
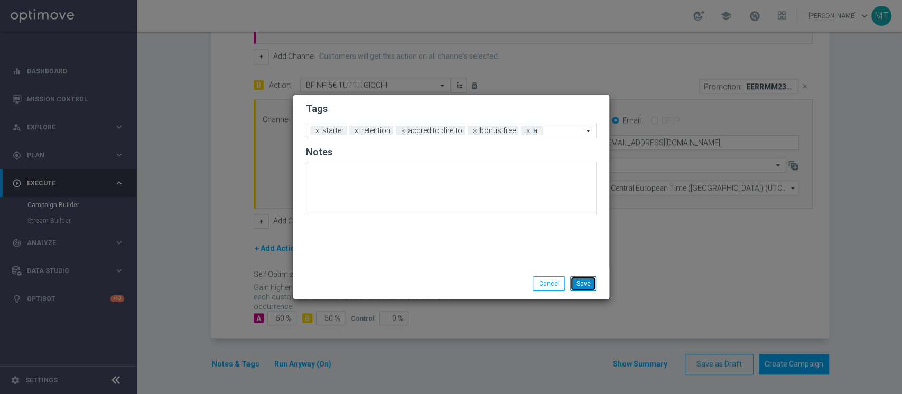
click at [593, 282] on button "Save" at bounding box center [583, 283] width 26 height 15
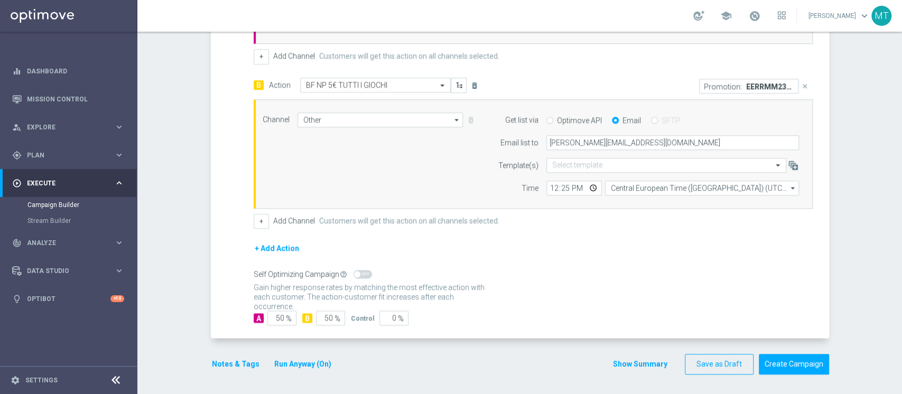
click at [644, 362] on button "Show Summary" at bounding box center [639, 364] width 55 height 12
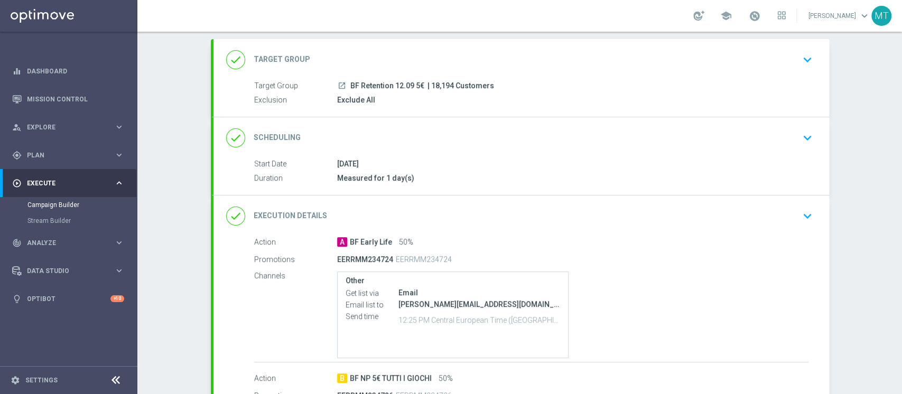
scroll to position [54, 0]
click at [441, 156] on div "done Scheduling keyboard_arrow_down" at bounding box center [521, 139] width 616 height 41
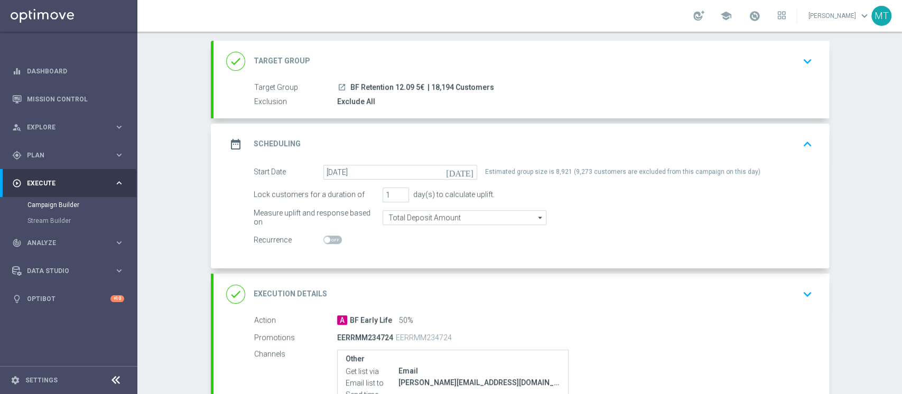
click at [532, 68] on div "done Target Group keyboard_arrow_down" at bounding box center [521, 61] width 590 height 20
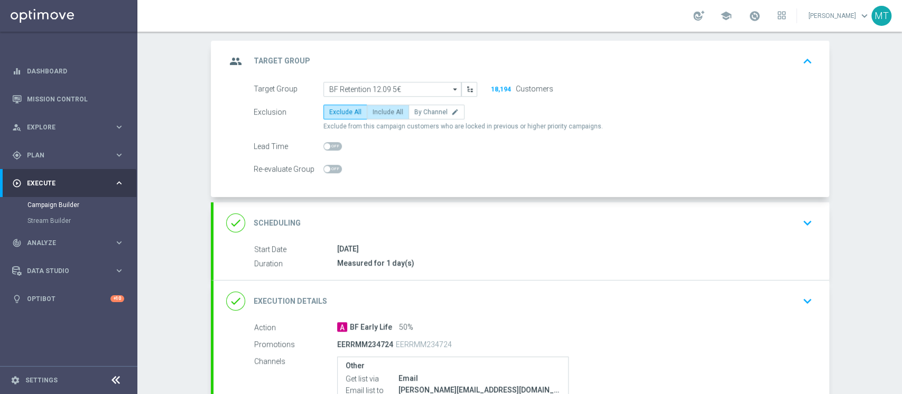
click at [388, 110] on span "Include All" at bounding box center [387, 111] width 31 height 7
click at [379, 110] on input "Include All" at bounding box center [375, 113] width 7 height 7
radio input "true"
click at [444, 54] on div "group Target Group keyboard_arrow_up" at bounding box center [521, 61] width 590 height 20
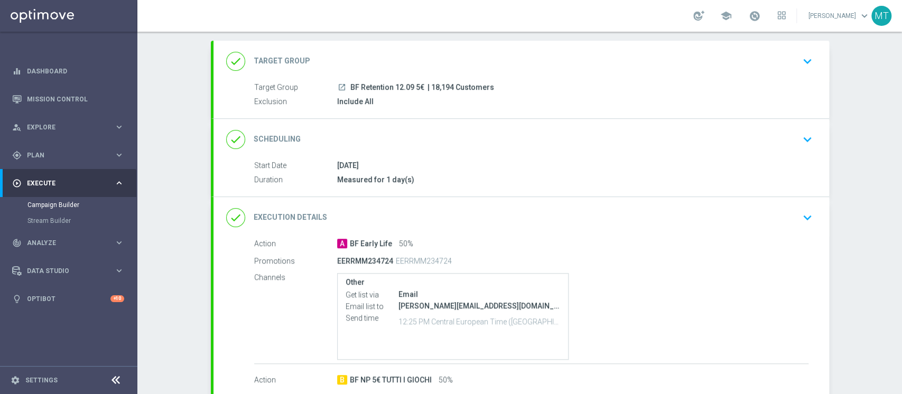
click at [419, 139] on div "done Scheduling keyboard_arrow_down" at bounding box center [521, 139] width 590 height 20
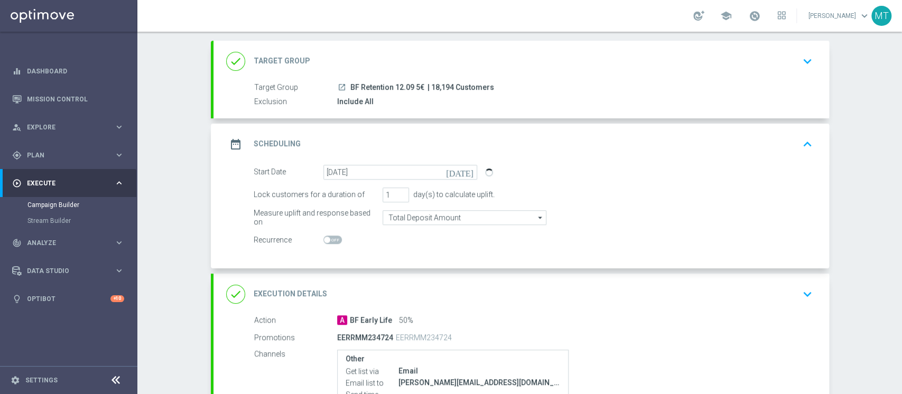
click at [419, 139] on div "date_range Scheduling keyboard_arrow_up" at bounding box center [521, 144] width 590 height 20
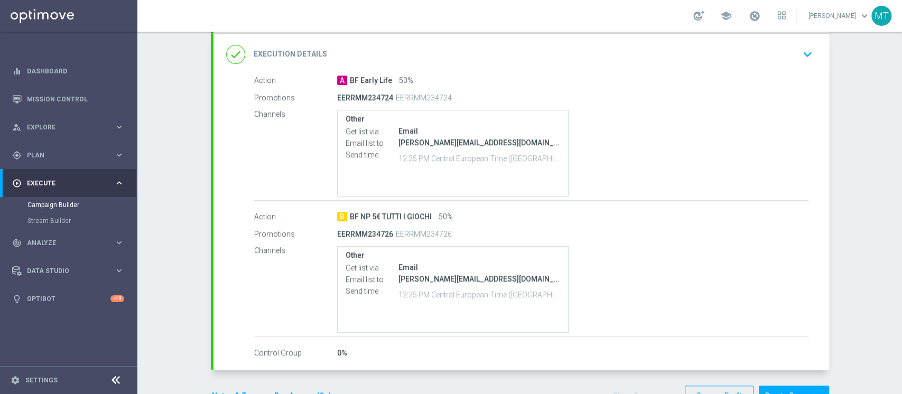
scroll to position [249, 0]
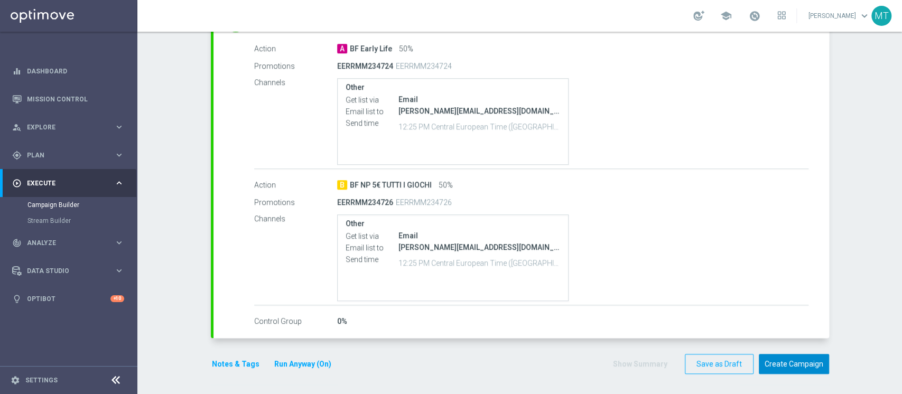
click at [790, 358] on button "Create Campaign" at bounding box center [794, 364] width 70 height 21
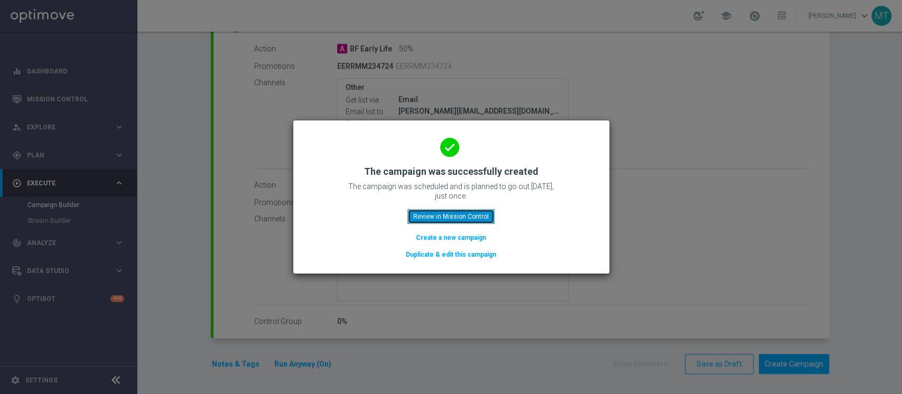
click at [472, 213] on button "Review in Mission Control" at bounding box center [450, 216] width 87 height 15
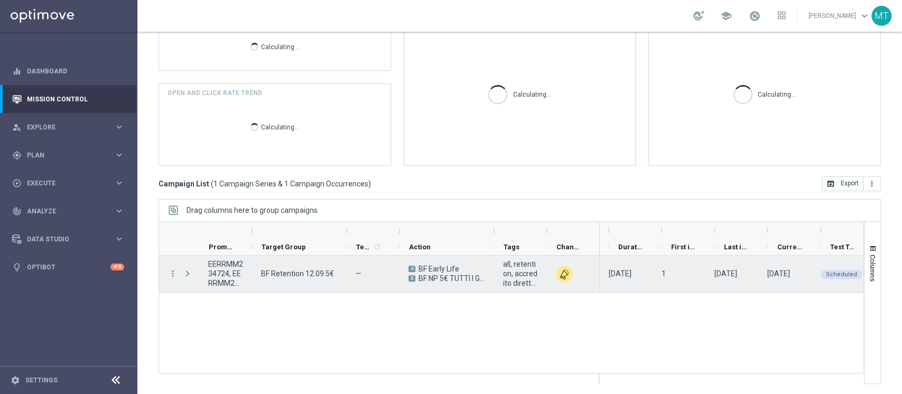
scroll to position [0, 146]
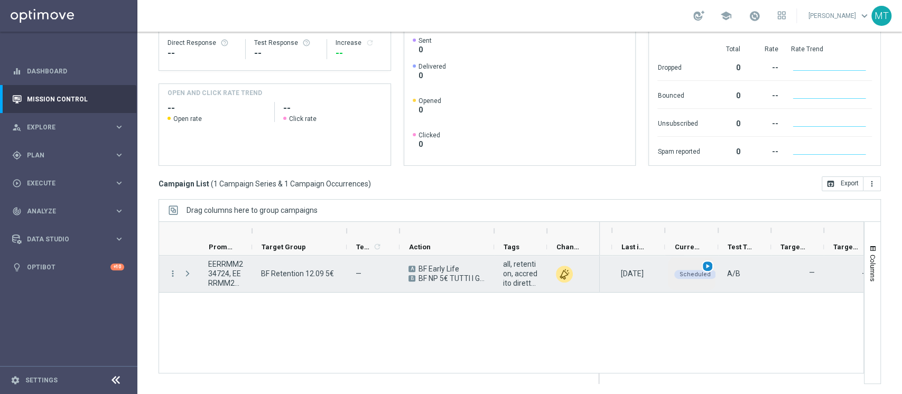
click at [711, 270] on div "play_arrow" at bounding box center [708, 266] width 12 height 12
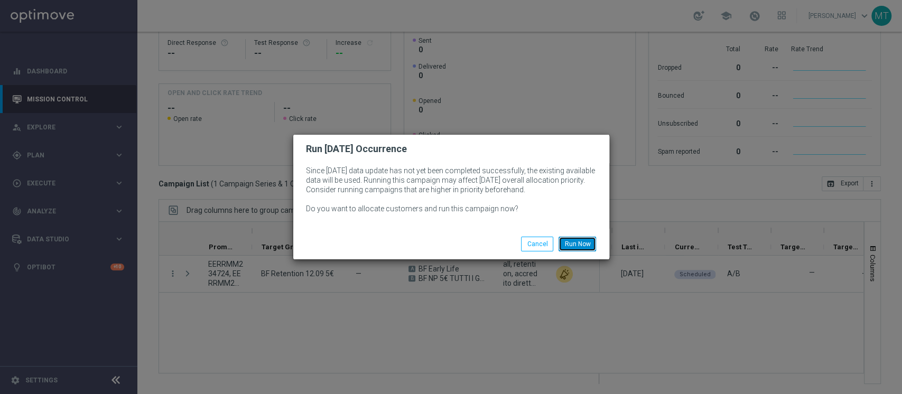
click at [579, 241] on button "Run Now" at bounding box center [577, 244] width 38 height 15
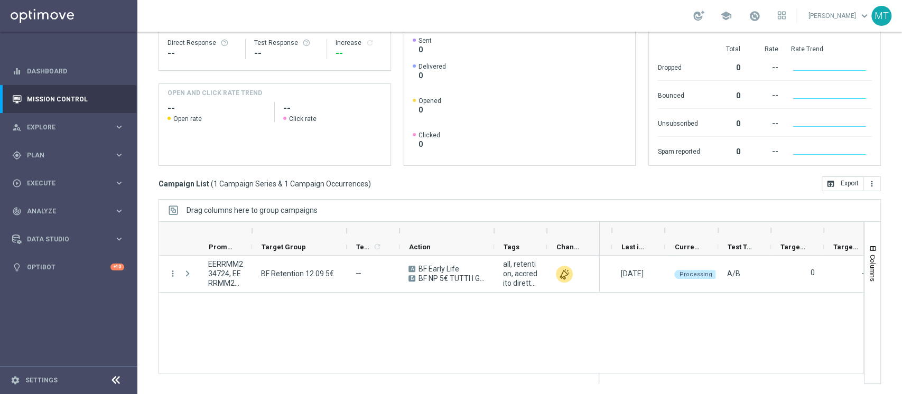
scroll to position [0, 0]
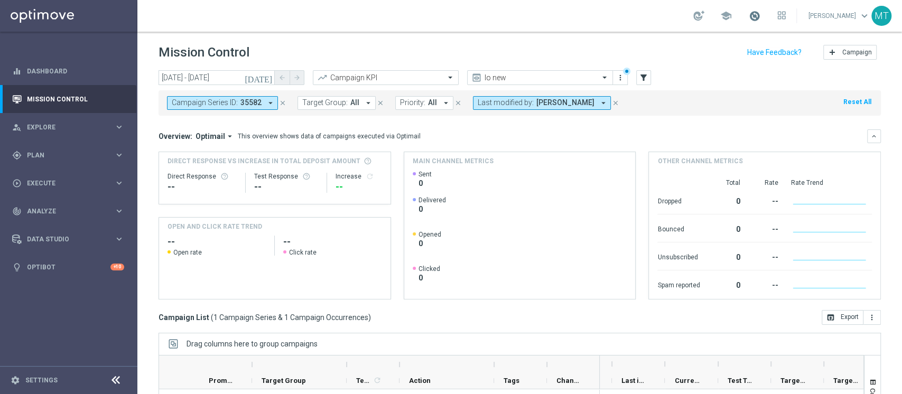
click at [760, 12] on span at bounding box center [755, 16] width 12 height 12
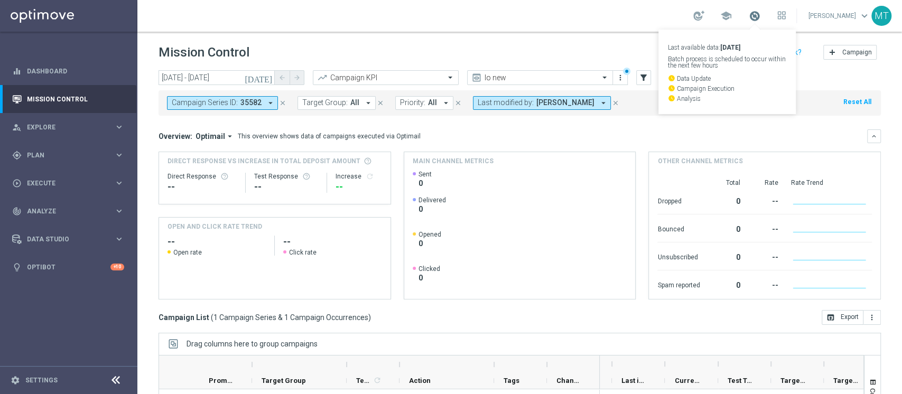
click at [760, 12] on span at bounding box center [755, 16] width 12 height 12
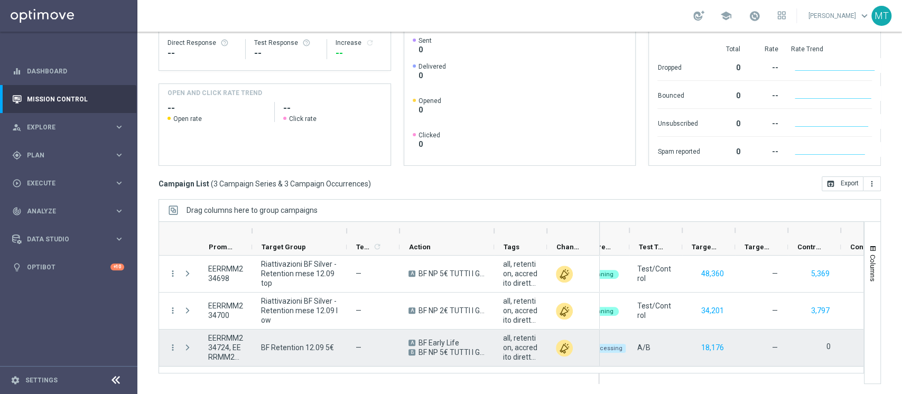
scroll to position [0, 235]
click at [712, 348] on button "18,176" at bounding box center [713, 347] width 25 height 13
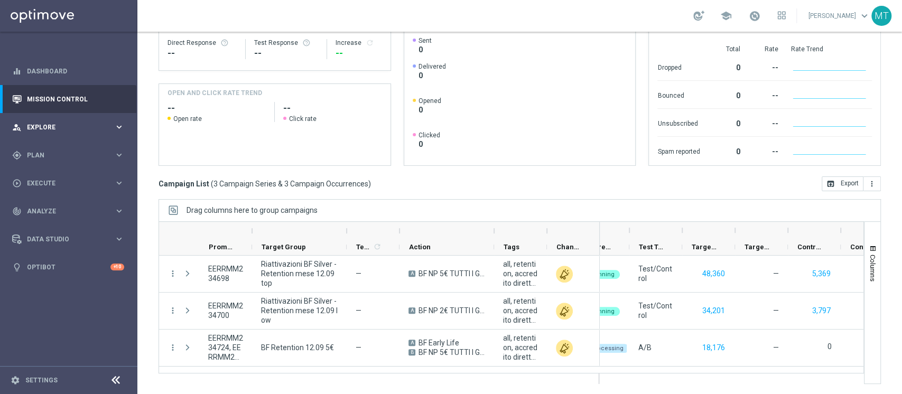
click at [72, 120] on div "person_search Explore keyboard_arrow_right" at bounding box center [68, 127] width 136 height 28
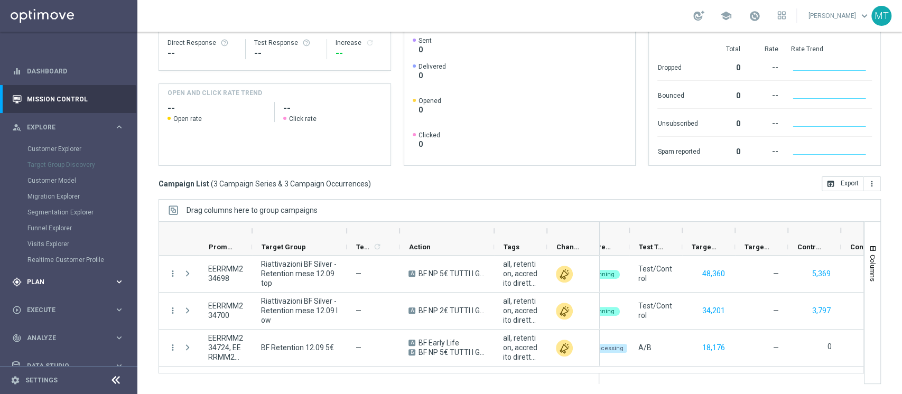
click at [66, 273] on div "gps_fixed Plan keyboard_arrow_right" at bounding box center [68, 282] width 136 height 28
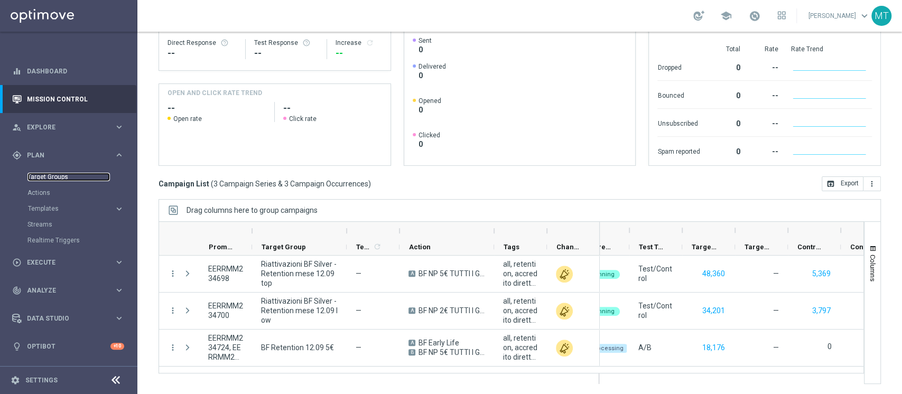
click at [45, 180] on link "Target Groups" at bounding box center [68, 177] width 82 height 8
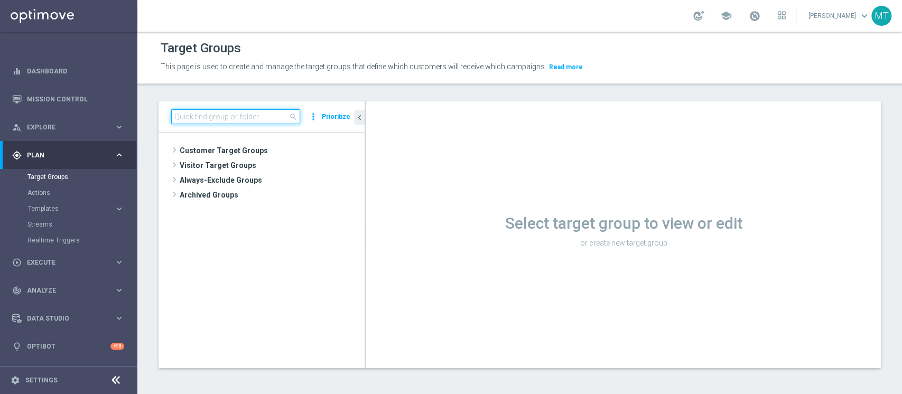
click at [185, 111] on input at bounding box center [235, 116] width 129 height 15
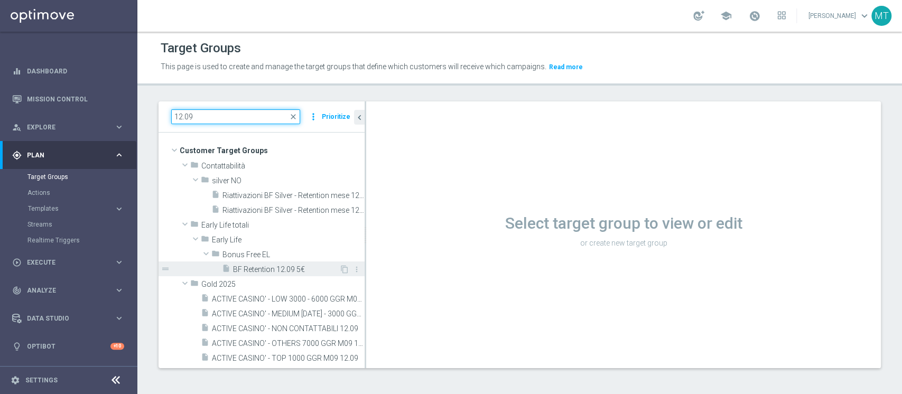
type input "12.09"
click at [263, 265] on span "BF Retention 12.09 5€" at bounding box center [286, 269] width 106 height 9
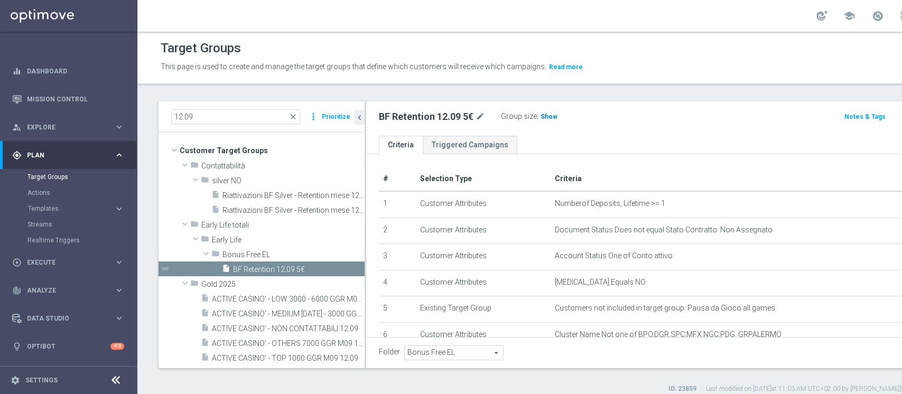
click at [548, 113] on span "Show" at bounding box center [549, 116] width 17 height 7
click at [548, 113] on span "18,194" at bounding box center [552, 118] width 22 height 10
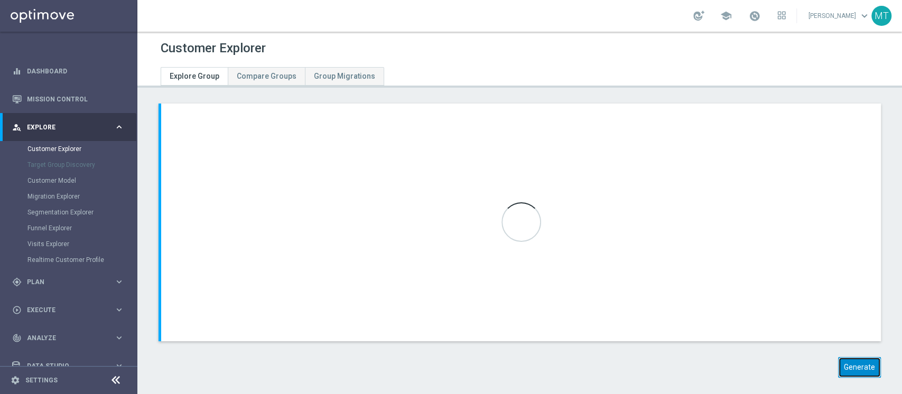
click at [854, 370] on button "Generate" at bounding box center [859, 367] width 43 height 21
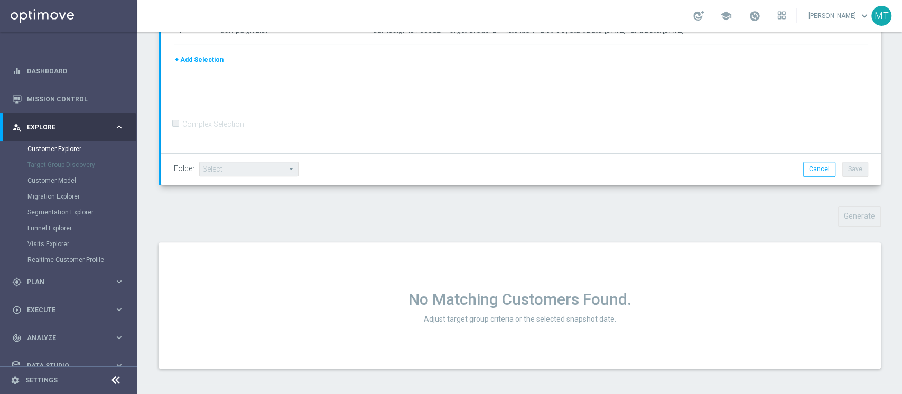
scroll to position [208, 0]
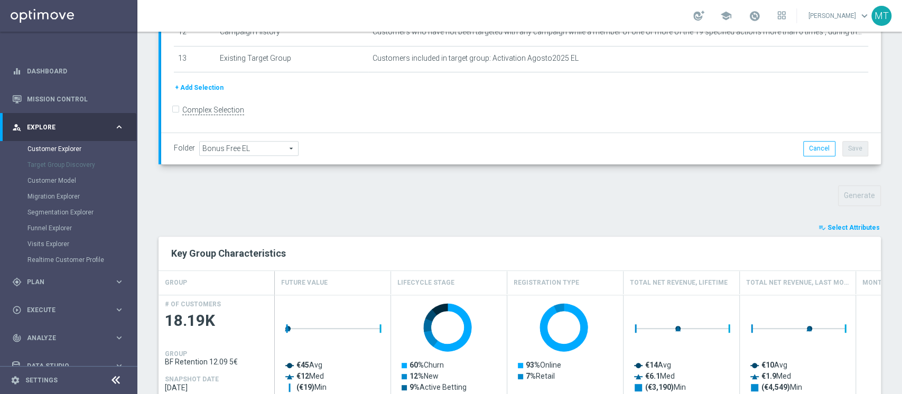
scroll to position [232, 0]
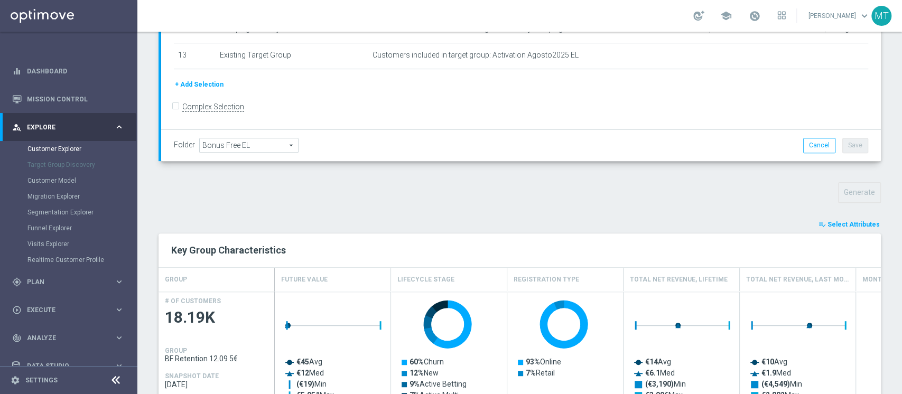
click at [839, 227] on button "playlist_add_check Select Attributes" at bounding box center [848, 225] width 63 height 12
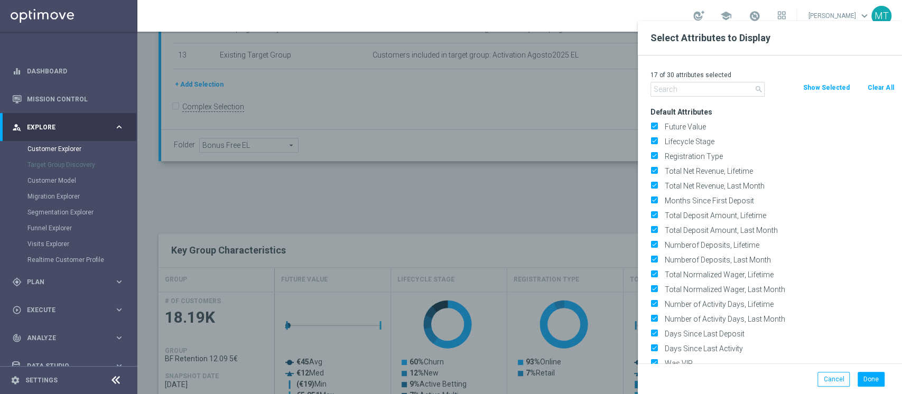
click at [878, 91] on button "Clear All" at bounding box center [881, 88] width 28 height 12
checkbox input "false"
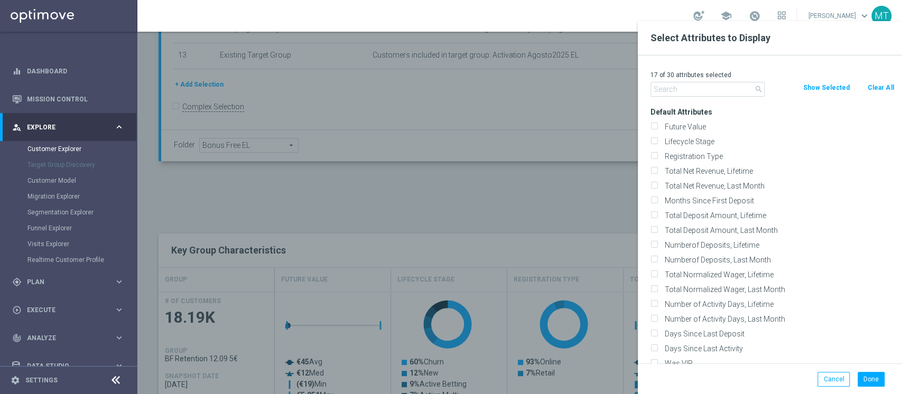
checkbox input "false"
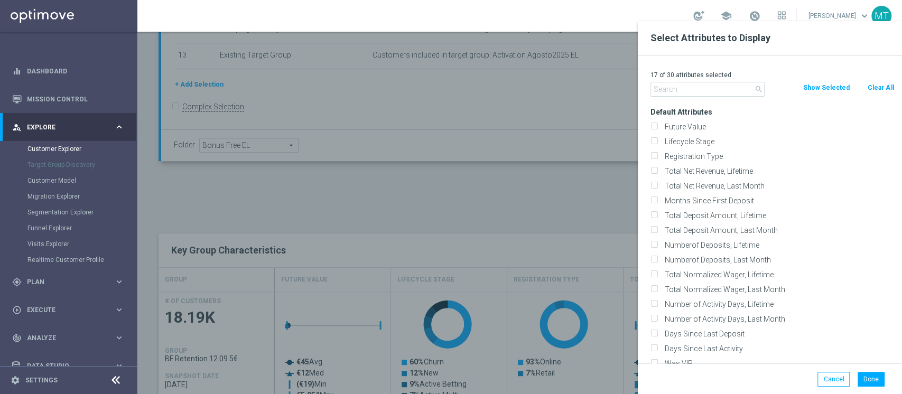
checkbox input "false"
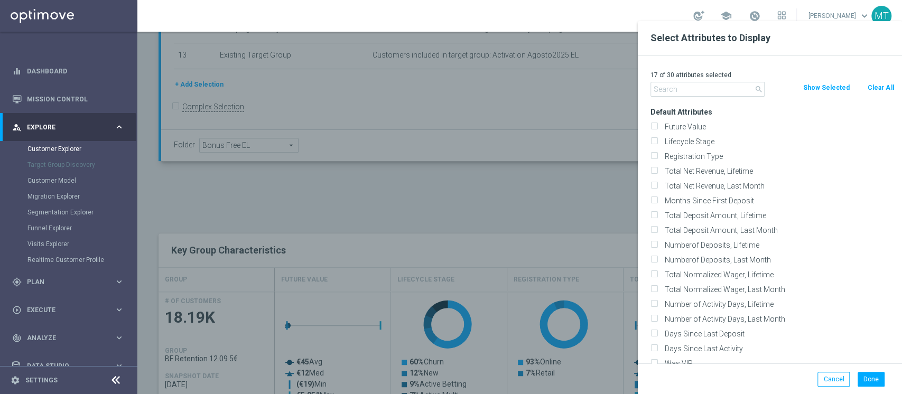
checkbox input "false"
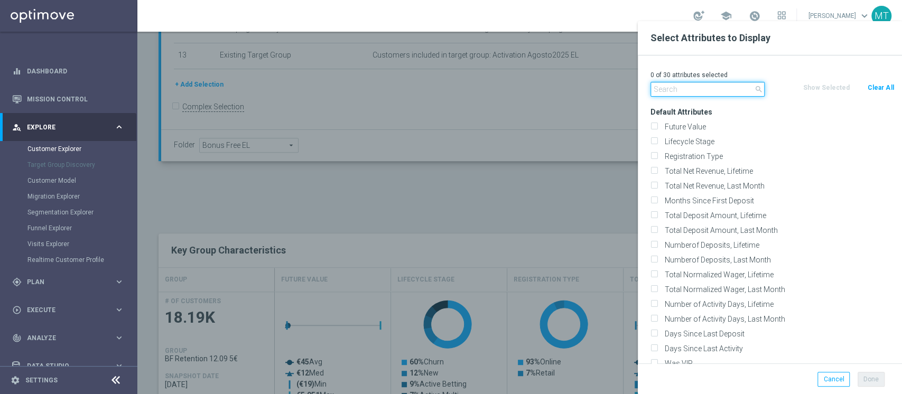
click at [686, 87] on input "text" at bounding box center [707, 89] width 114 height 15
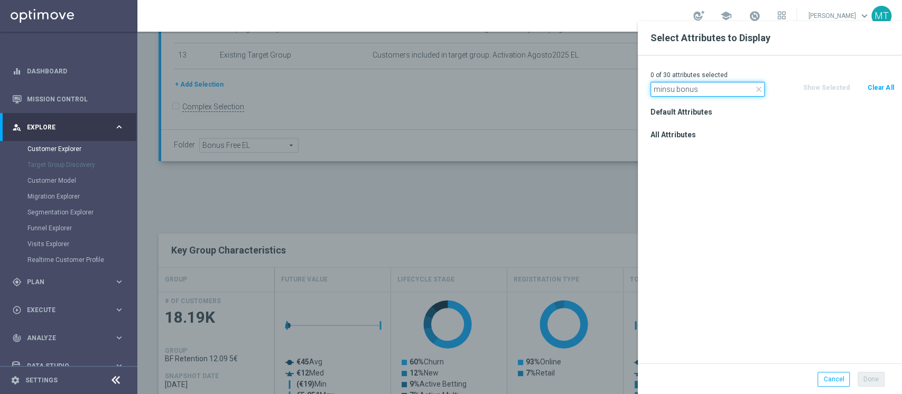
click at [663, 92] on input "minsu bonus" at bounding box center [707, 89] width 114 height 15
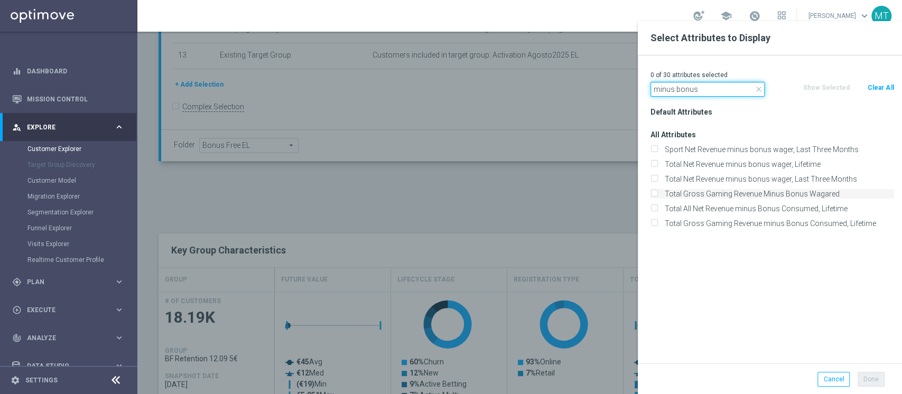
type input "minus bonus"
click at [746, 194] on label "Total Gross Gaming Revenue Minus Bonus Wagared" at bounding box center [777, 194] width 233 height 10
click at [657, 194] on input "Total Gross Gaming Revenue Minus Bonus Wagared" at bounding box center [653, 195] width 7 height 7
checkbox input "true"
click at [697, 82] on input "minus bonus" at bounding box center [707, 89] width 114 height 15
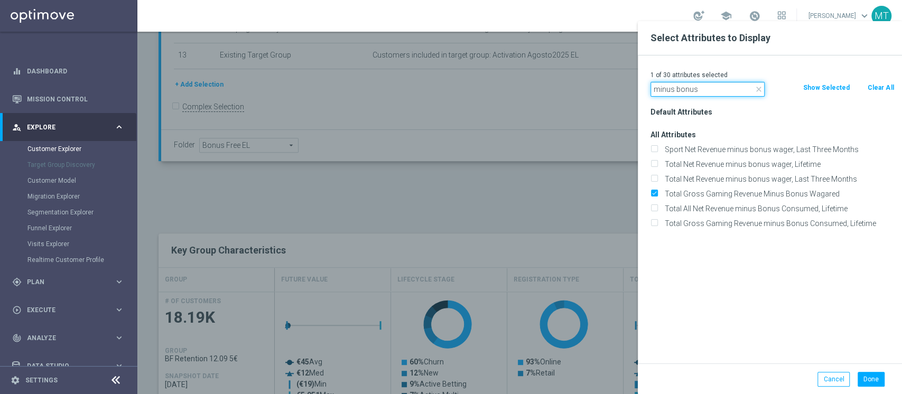
click at [697, 82] on input "minus bonus" at bounding box center [707, 89] width 114 height 15
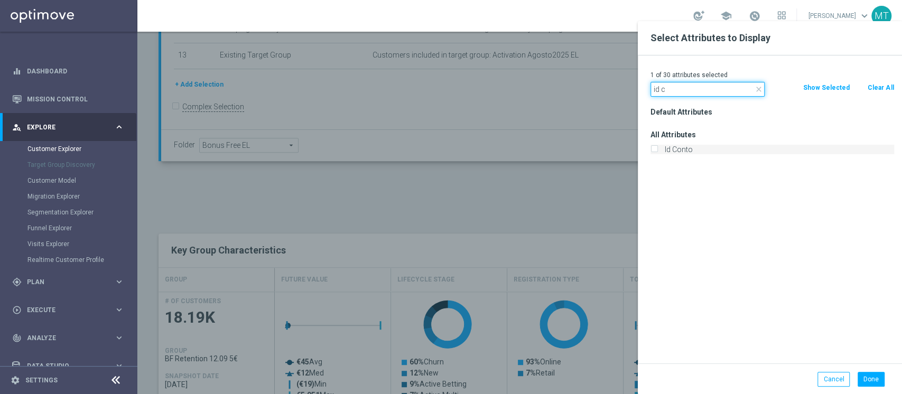
type input "id c"
click at [688, 147] on label "Id Conto" at bounding box center [777, 150] width 233 height 10
click at [657, 147] on input "Id Conto" at bounding box center [653, 150] width 7 height 7
checkbox input "true"
click at [871, 379] on button "Done" at bounding box center [871, 379] width 27 height 15
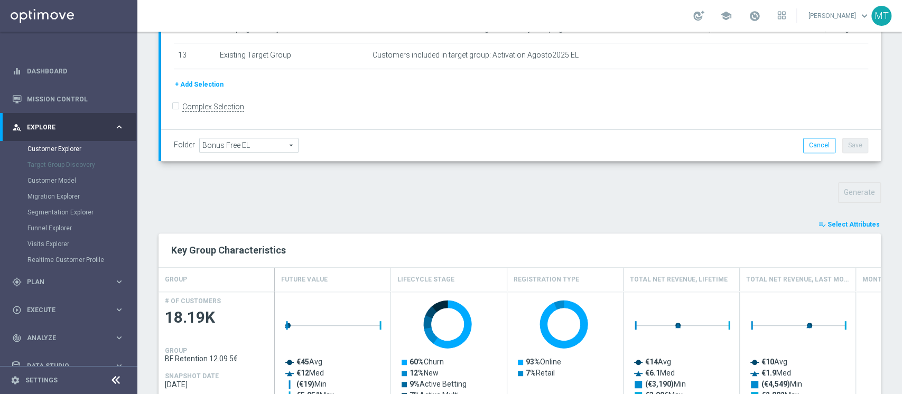
type input "Search"
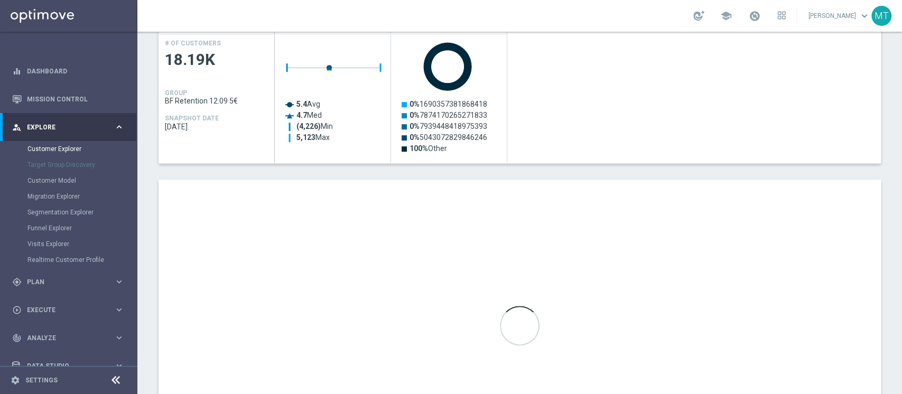
scroll to position [508, 0]
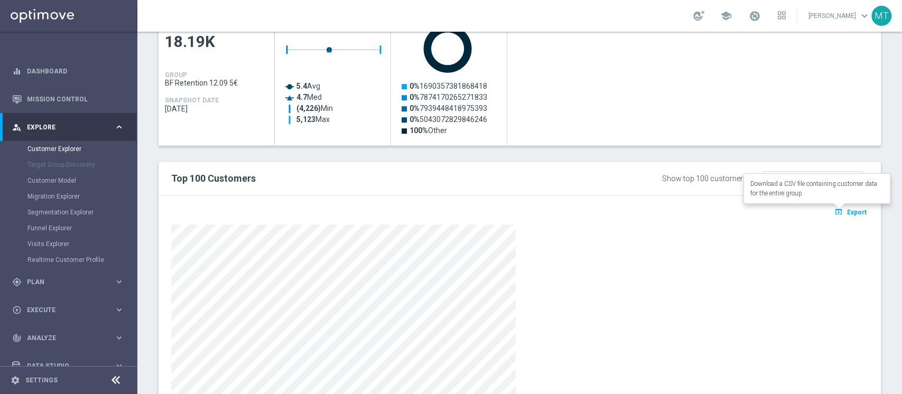
click at [835, 205] on button "open_in_browser Export" at bounding box center [850, 212] width 35 height 14
